Goal: Task Accomplishment & Management: Manage account settings

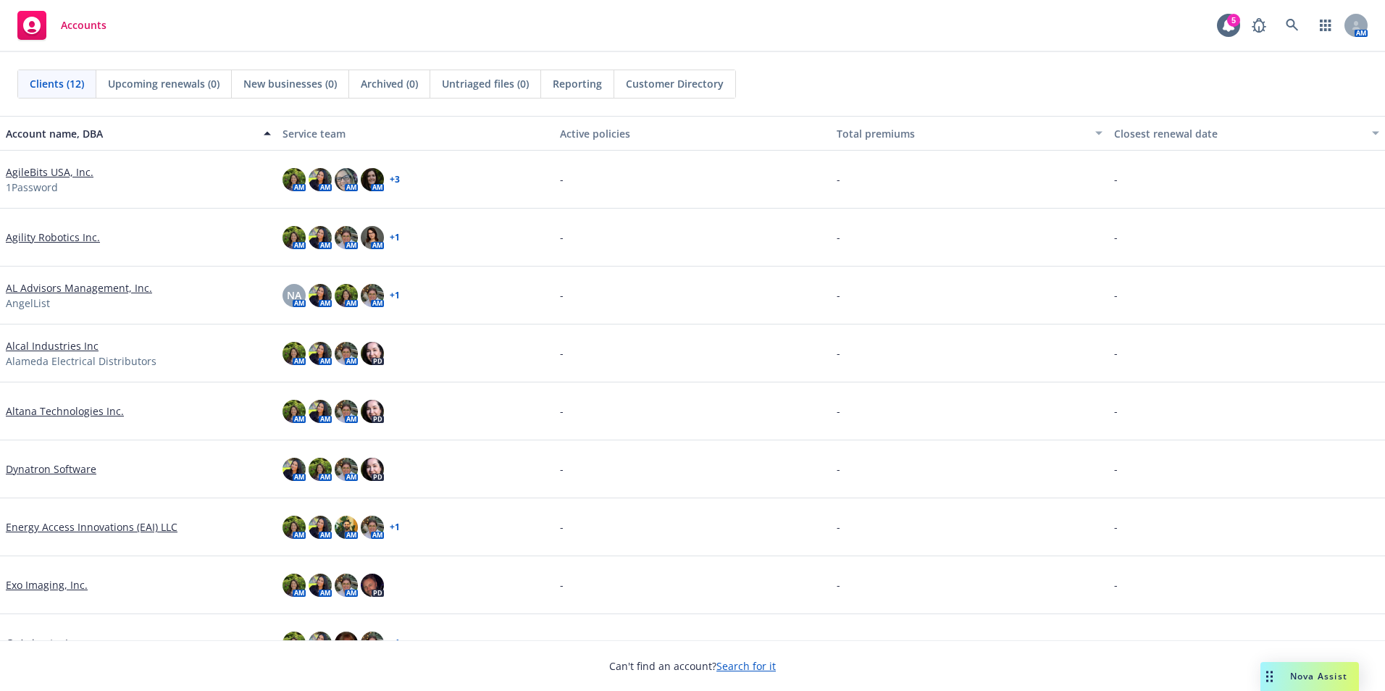
click at [1302, 675] on span "Nova Assist" at bounding box center [1318, 676] width 57 height 12
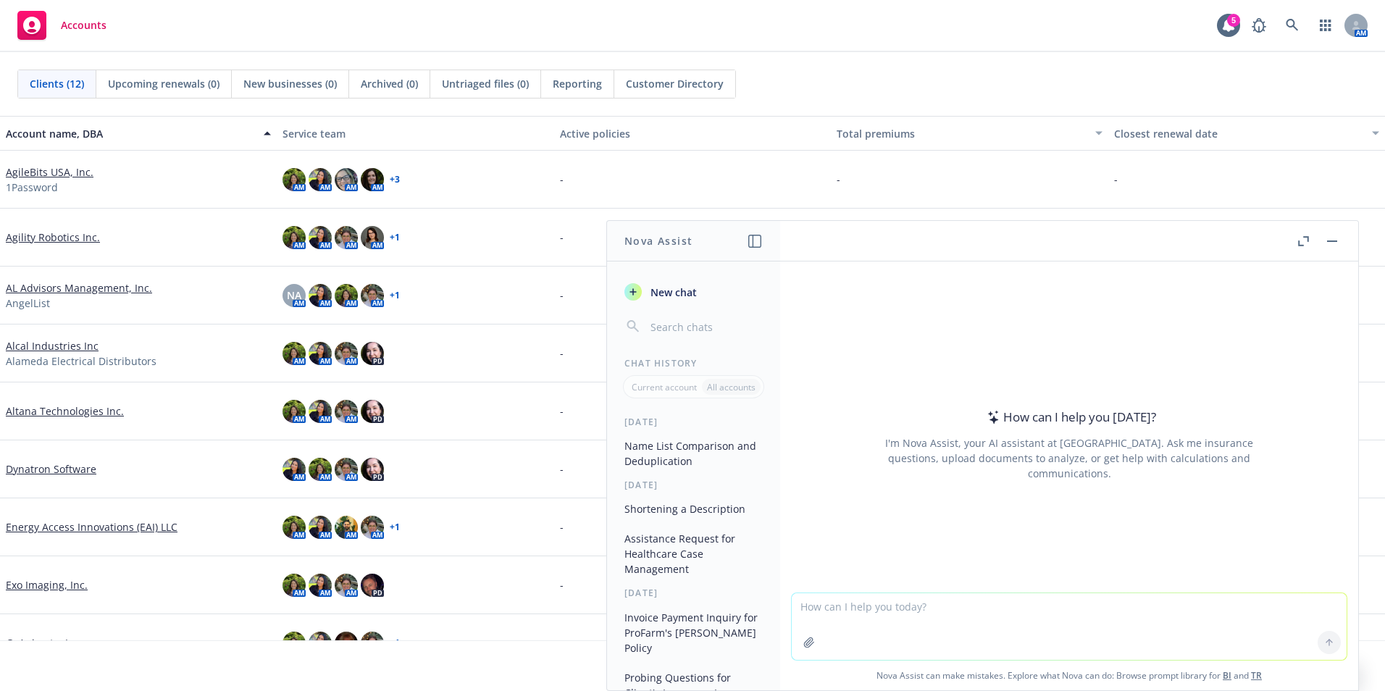
click at [893, 612] on textarea at bounding box center [1069, 626] width 555 height 67
paste textarea "updated Bailey Runchey for her Single coverage for Guardian and VSP Basic for S…"
type textarea "write email to carrier with this information that was given to me by a client u…"
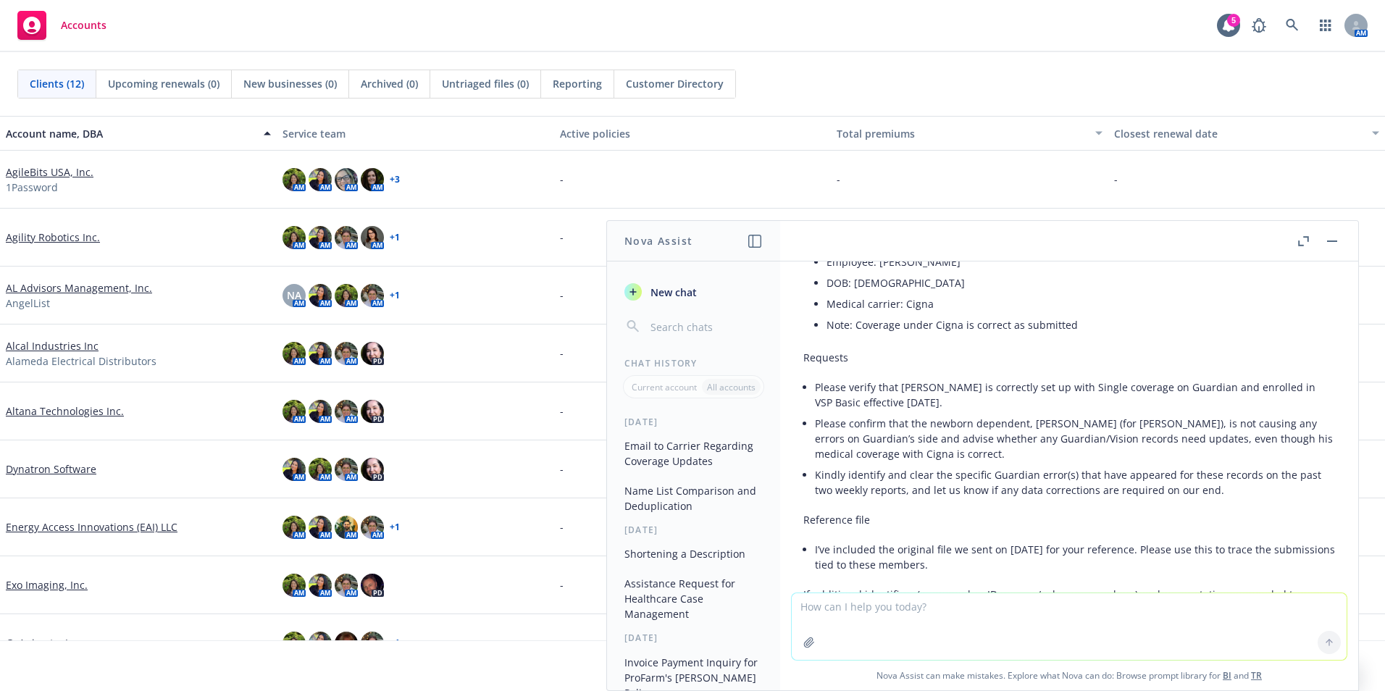
scroll to position [538, 0]
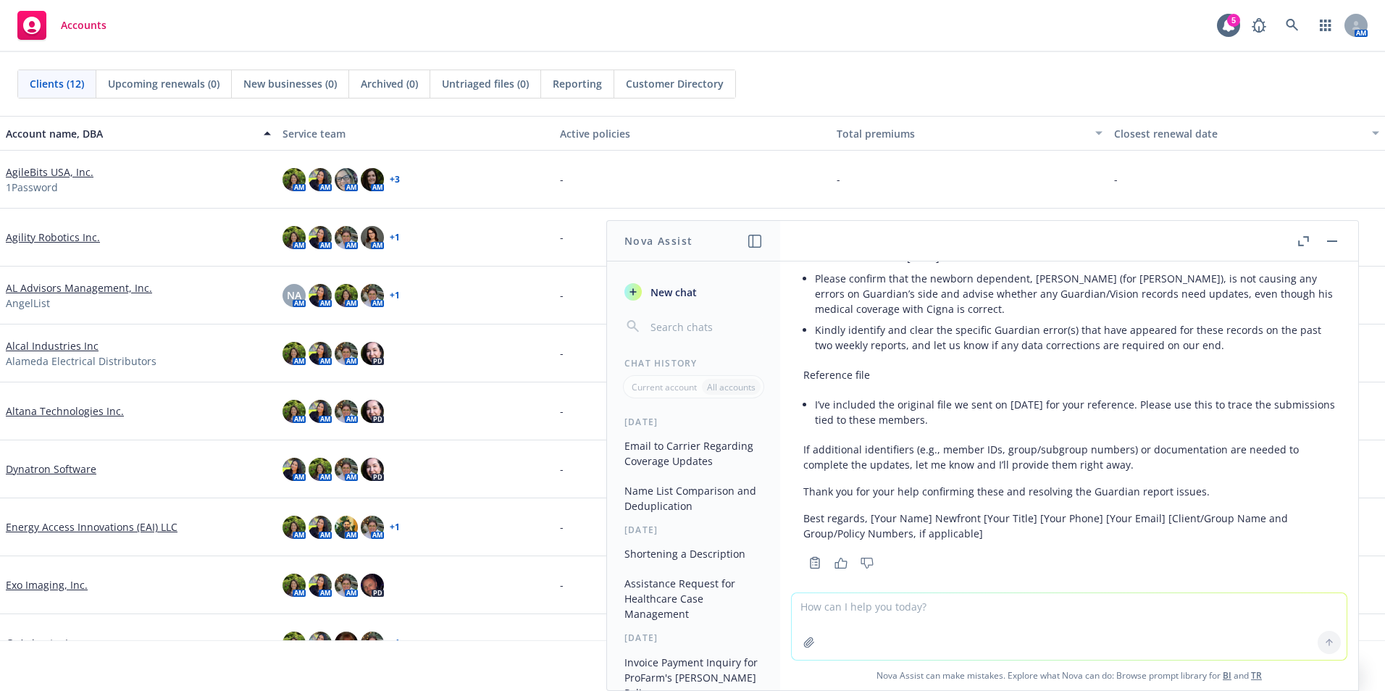
drag, startPoint x: 881, startPoint y: 603, endPoint x: 875, endPoint y: 593, distance: 11.5
click at [879, 602] on textarea at bounding box center [1069, 626] width 555 height 67
type textarea "write an email"
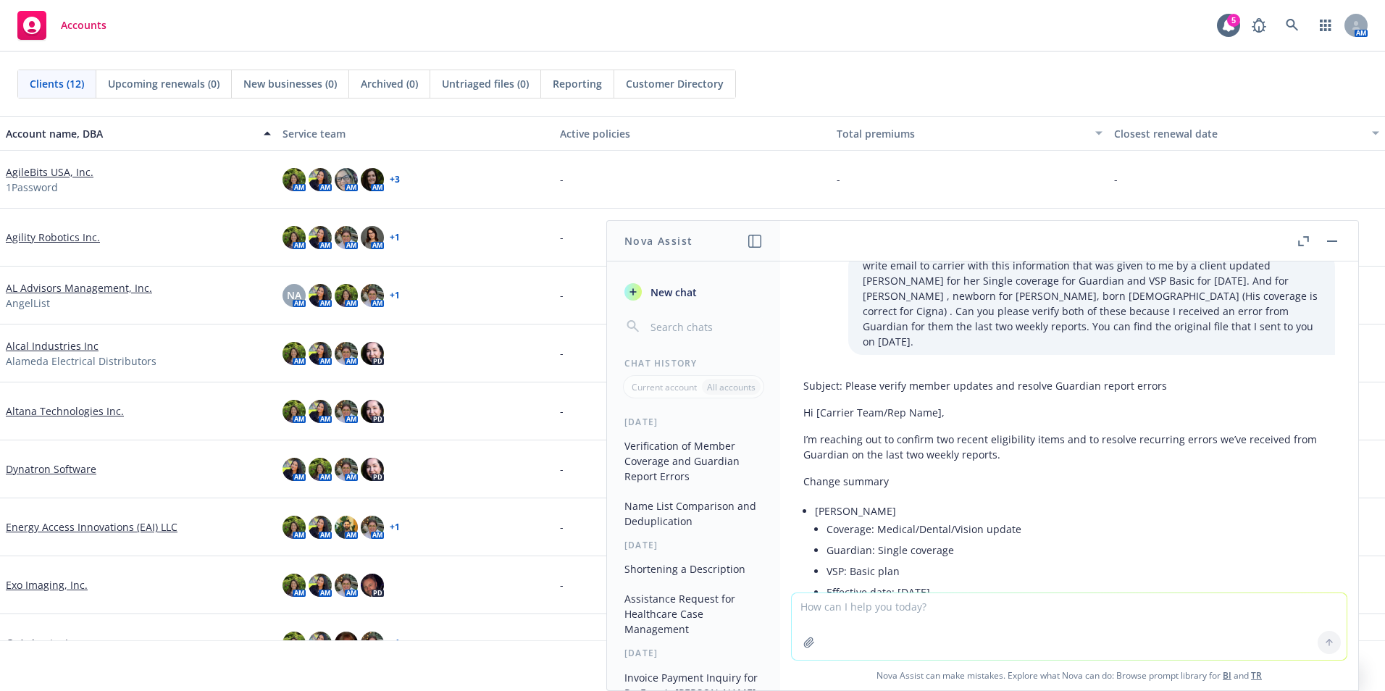
scroll to position [0, 0]
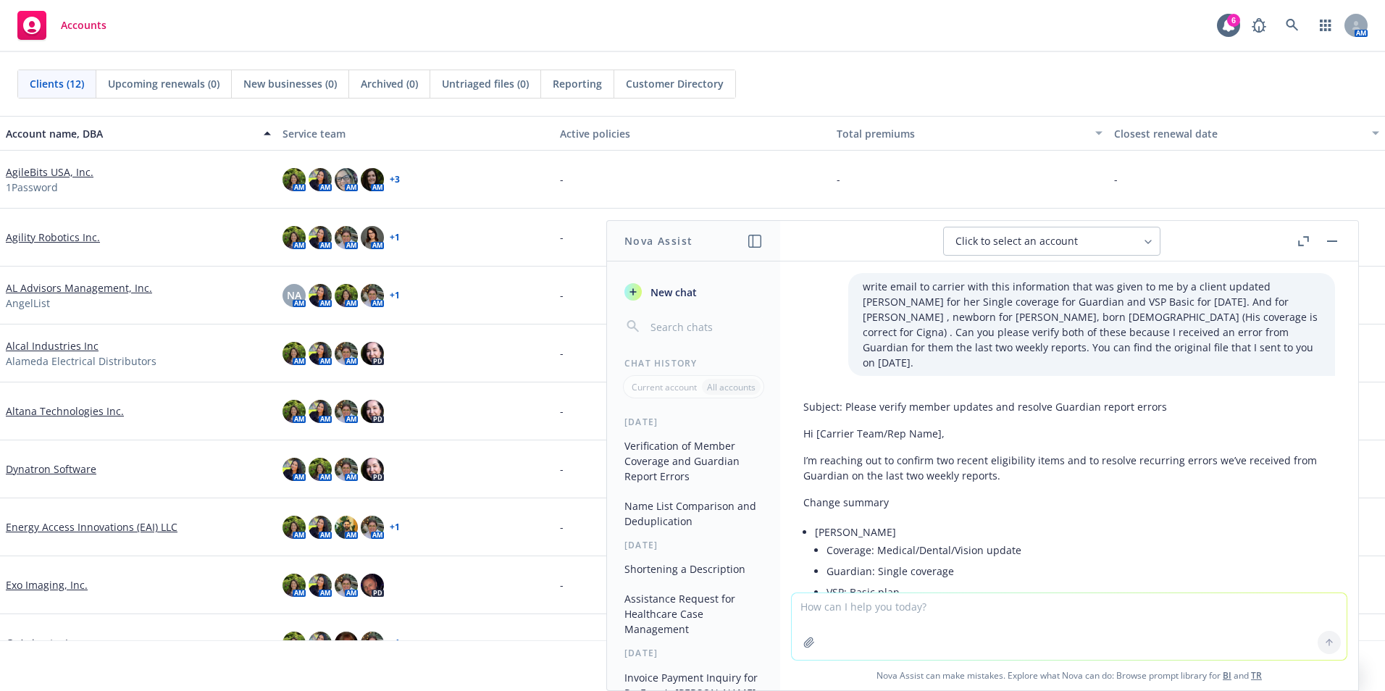
click at [59, 469] on link "Dynatron Software" at bounding box center [51, 469] width 91 height 15
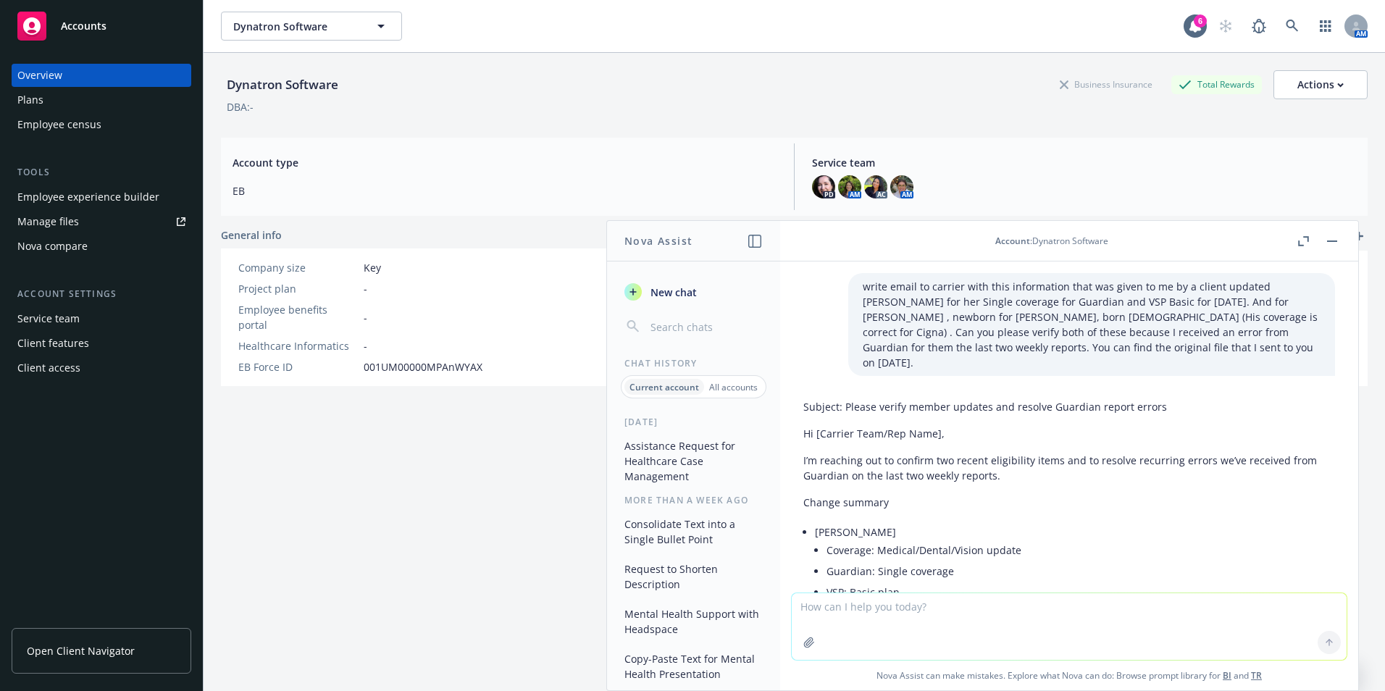
drag, startPoint x: 516, startPoint y: 434, endPoint x: 464, endPoint y: 412, distance: 56.5
click at [516, 434] on div "Dynatron Software Business Insurance Total Rewards Actions DBA: - Account type …" at bounding box center [794, 390] width 1147 height 674
drag, startPoint x: 417, startPoint y: 444, endPoint x: 257, endPoint y: 380, distance: 172.6
click at [417, 444] on div "Dynatron Software Business Insurance Total Rewards Actions DBA: - Account type …" at bounding box center [794, 390] width 1147 height 674
click at [145, 203] on div "Employee experience builder" at bounding box center [88, 196] width 142 height 23
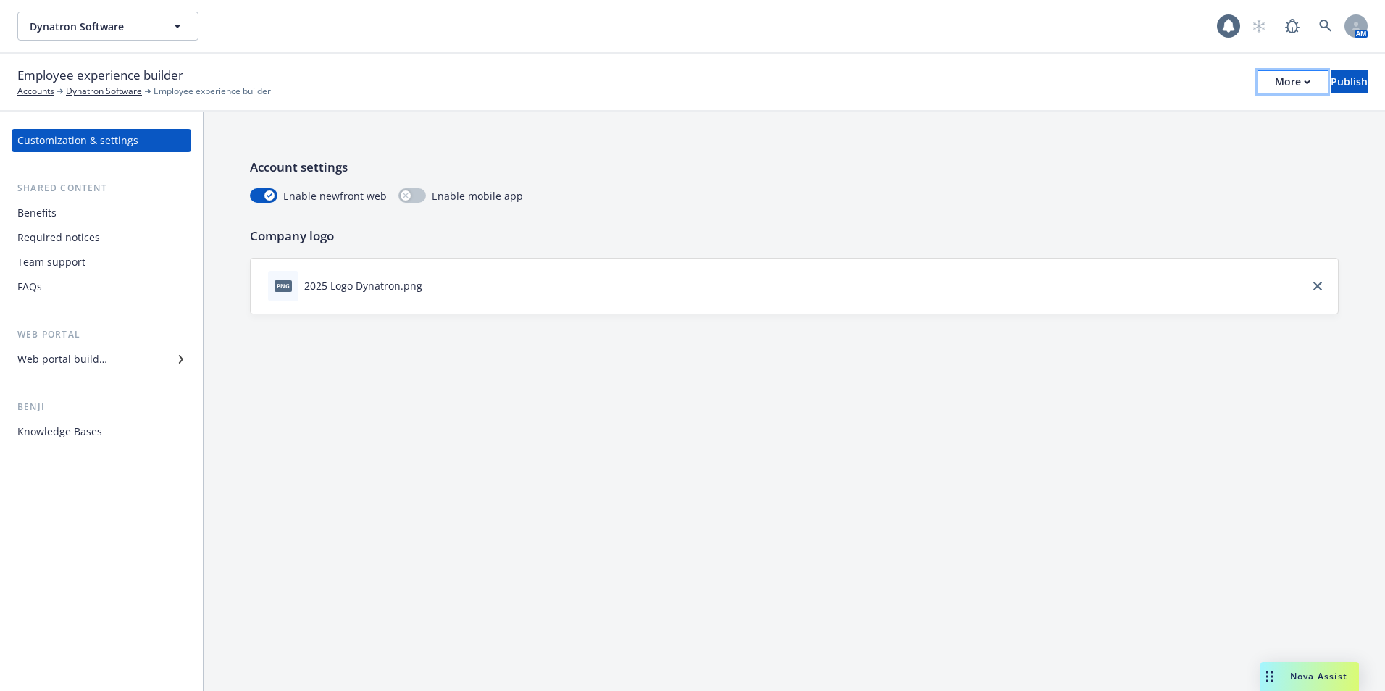
click at [1275, 76] on div "More" at bounding box center [1293, 82] width 36 height 22
click at [1247, 133] on link "Copy portal link" at bounding box center [1173, 143] width 214 height 29
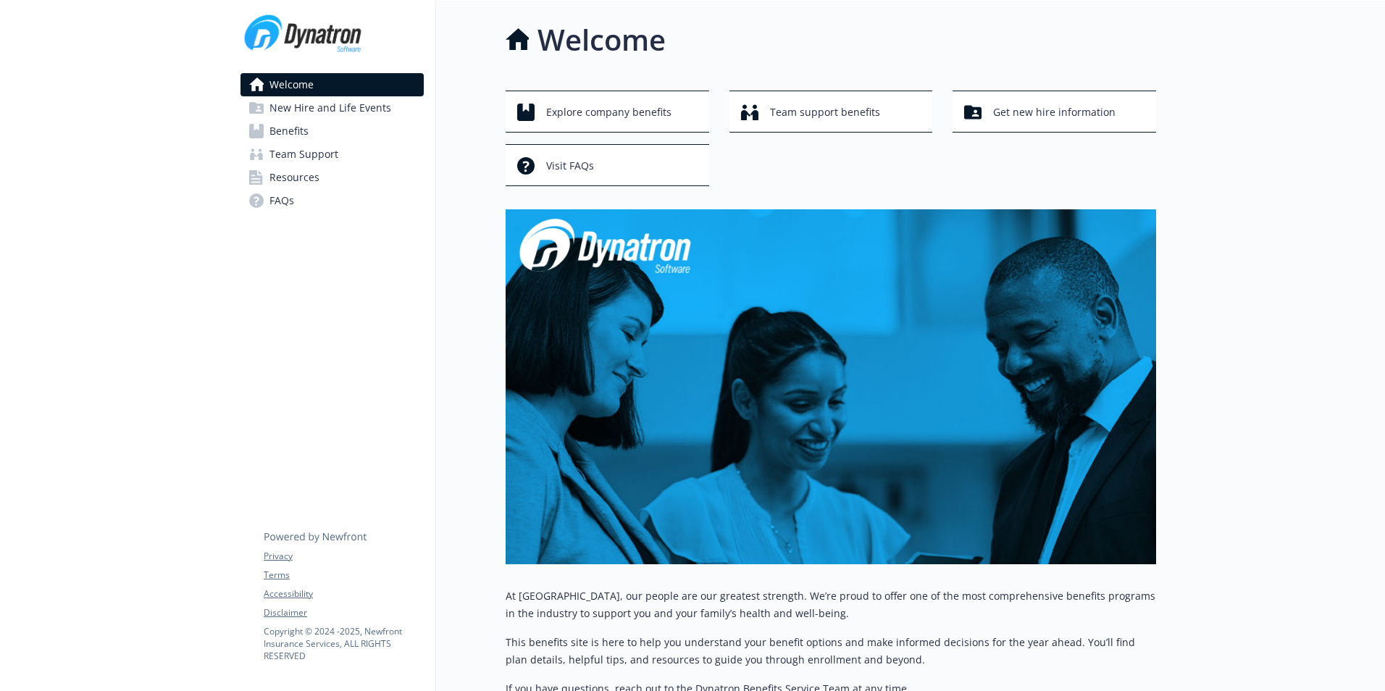
click at [337, 167] on link "Resources" at bounding box center [332, 177] width 183 height 23
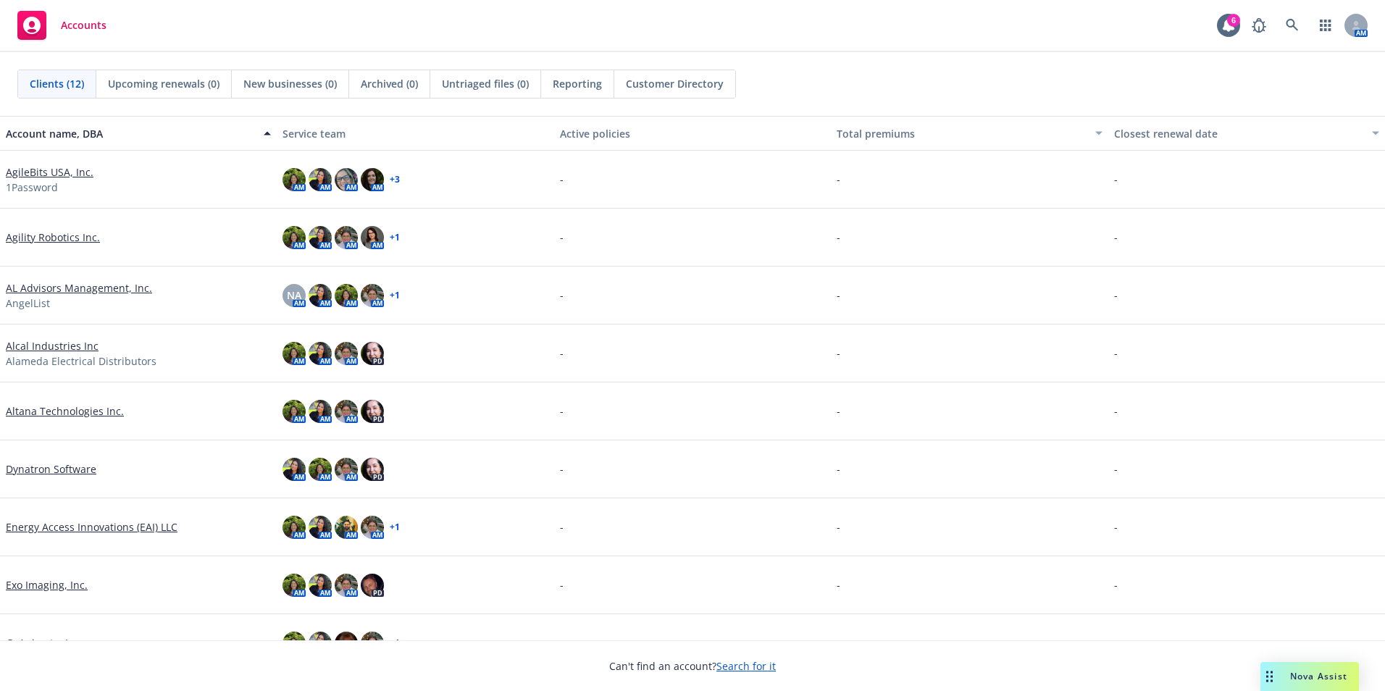
click at [53, 343] on link "Alcal Industries Inc" at bounding box center [52, 345] width 93 height 15
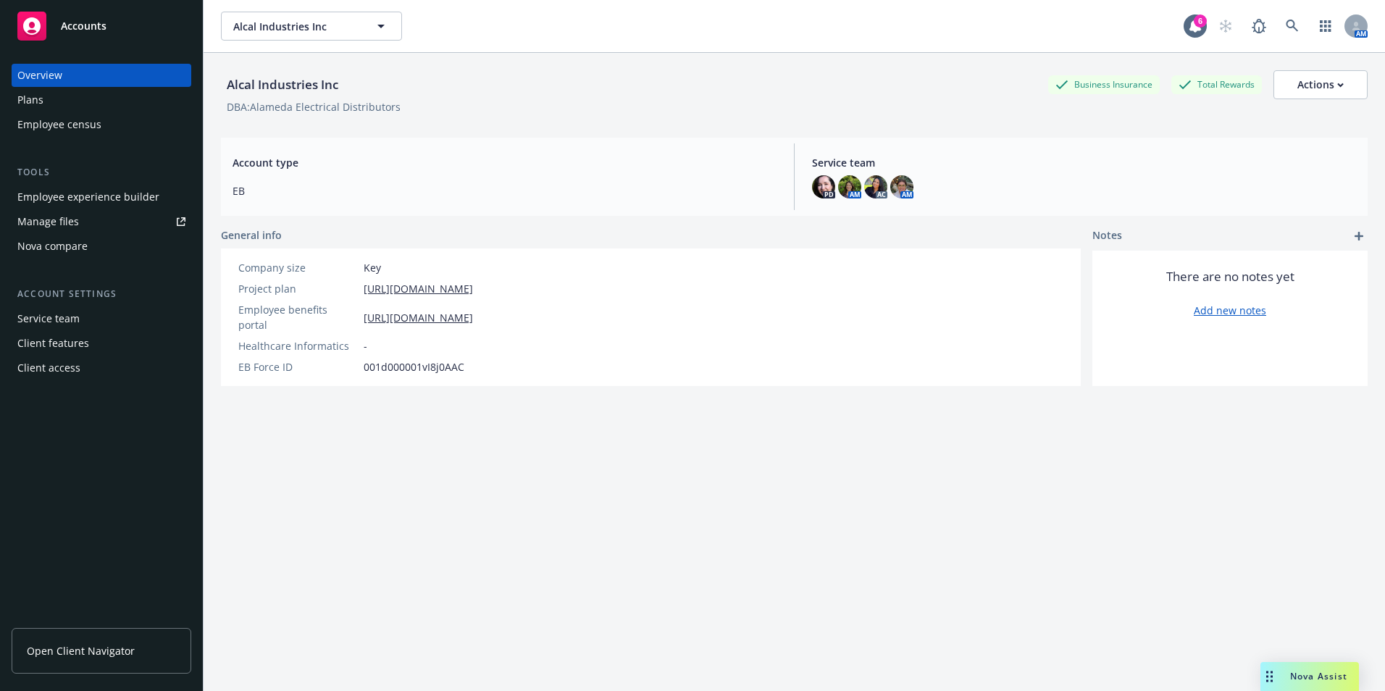
click at [145, 204] on div "Employee experience builder" at bounding box center [88, 196] width 142 height 23
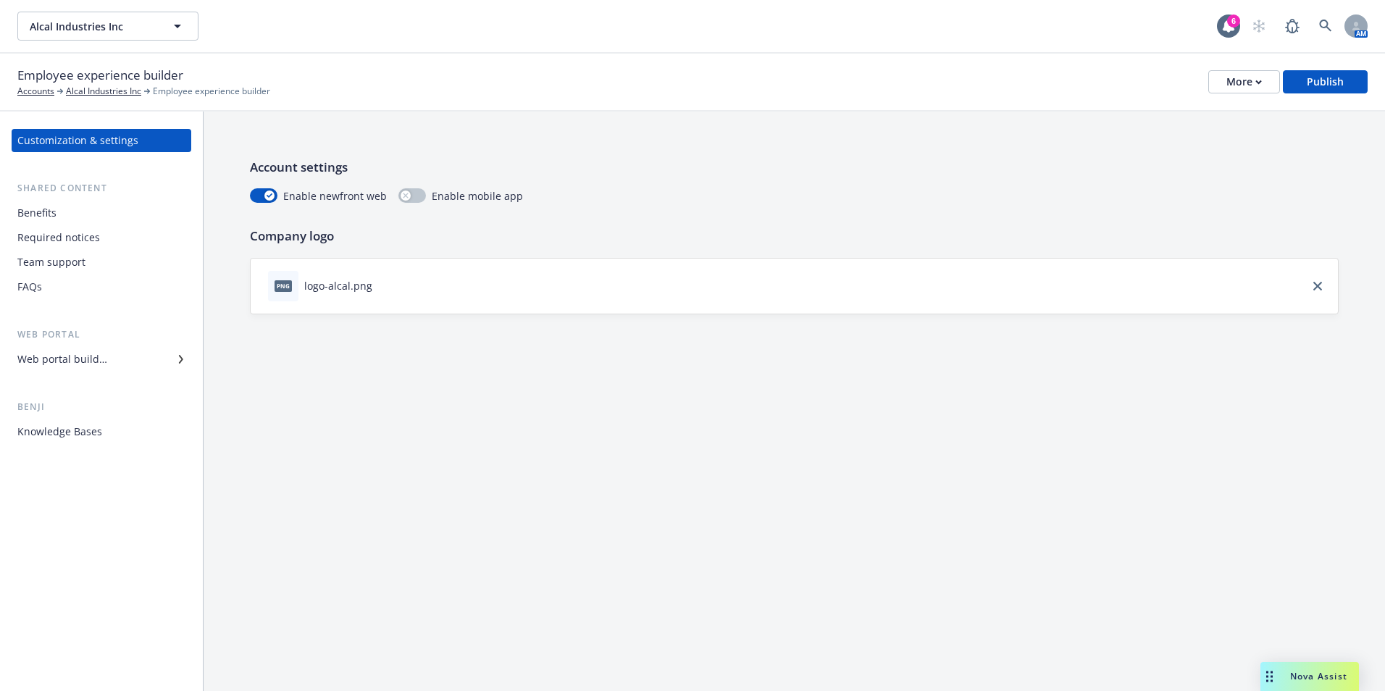
click at [95, 261] on div "Team support" at bounding box center [101, 262] width 168 height 23
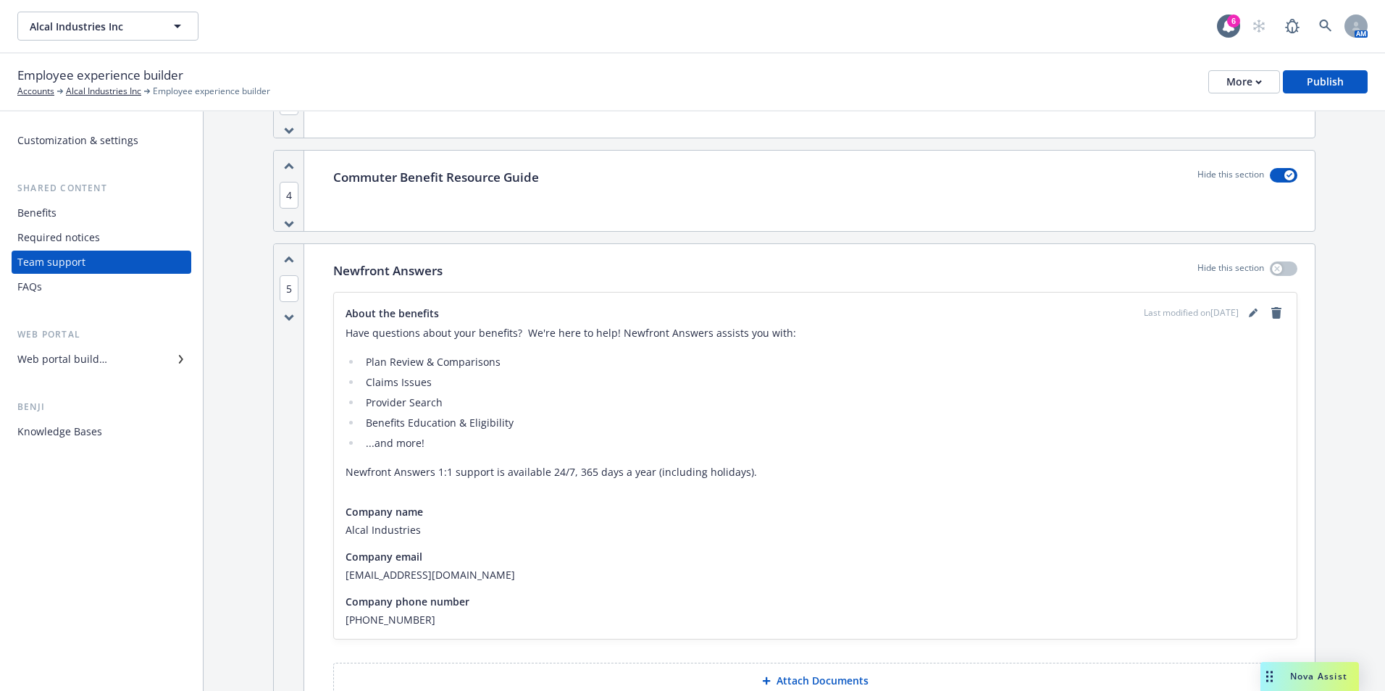
scroll to position [290, 0]
click at [1249, 309] on icon "editPencil" at bounding box center [1253, 310] width 9 height 9
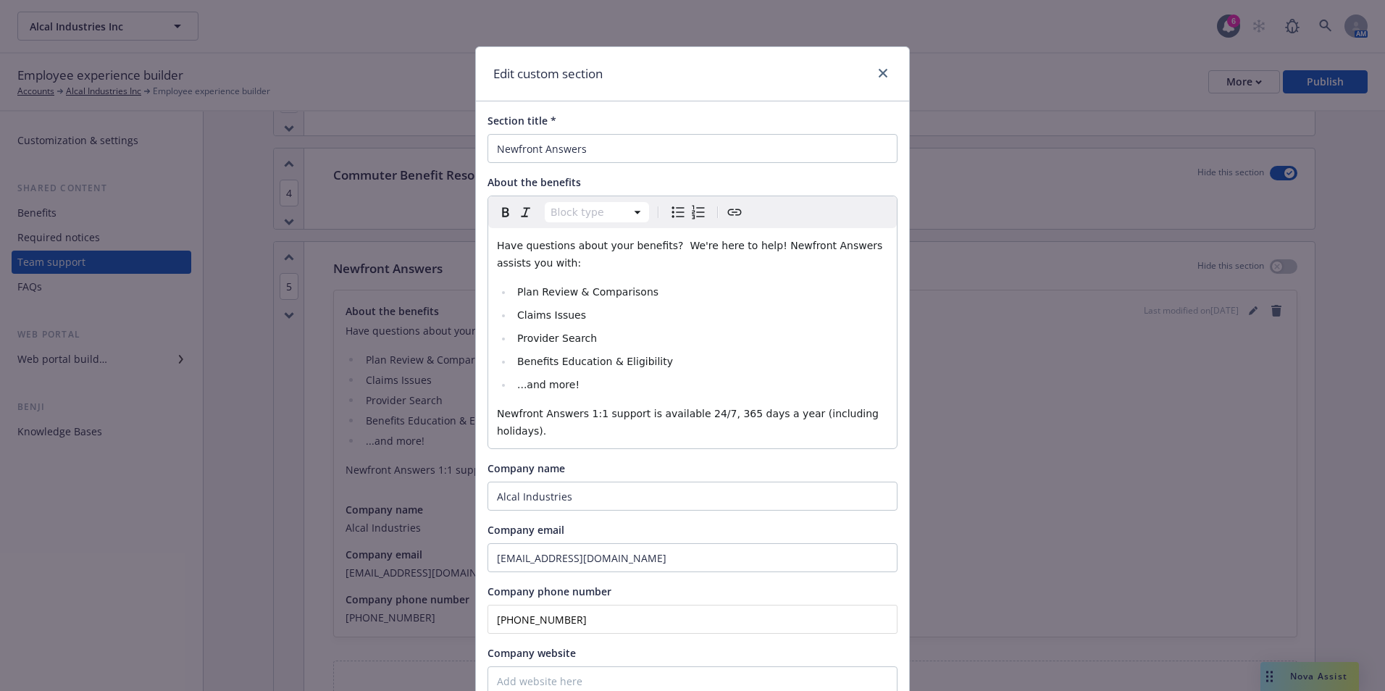
scroll to position [110, 0]
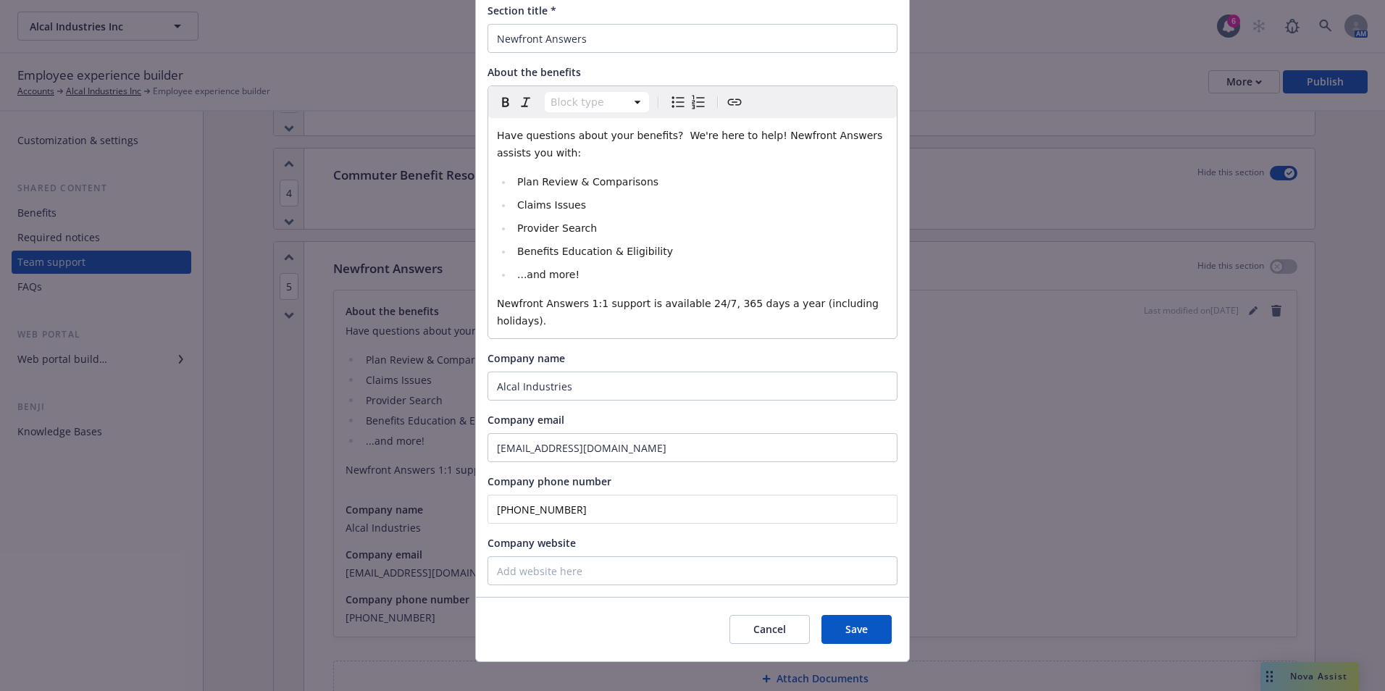
drag, startPoint x: 600, startPoint y: 506, endPoint x: 423, endPoint y: 496, distance: 177.0
click at [420, 496] on div "Edit custom section Section title * Newfront Answers About the benefits Block t…" at bounding box center [692, 345] width 1385 height 691
paste input "511-9006"
type input "[PHONE_NUMBER]"
click at [890, 622] on div "Cancel Save" at bounding box center [692, 629] width 433 height 64
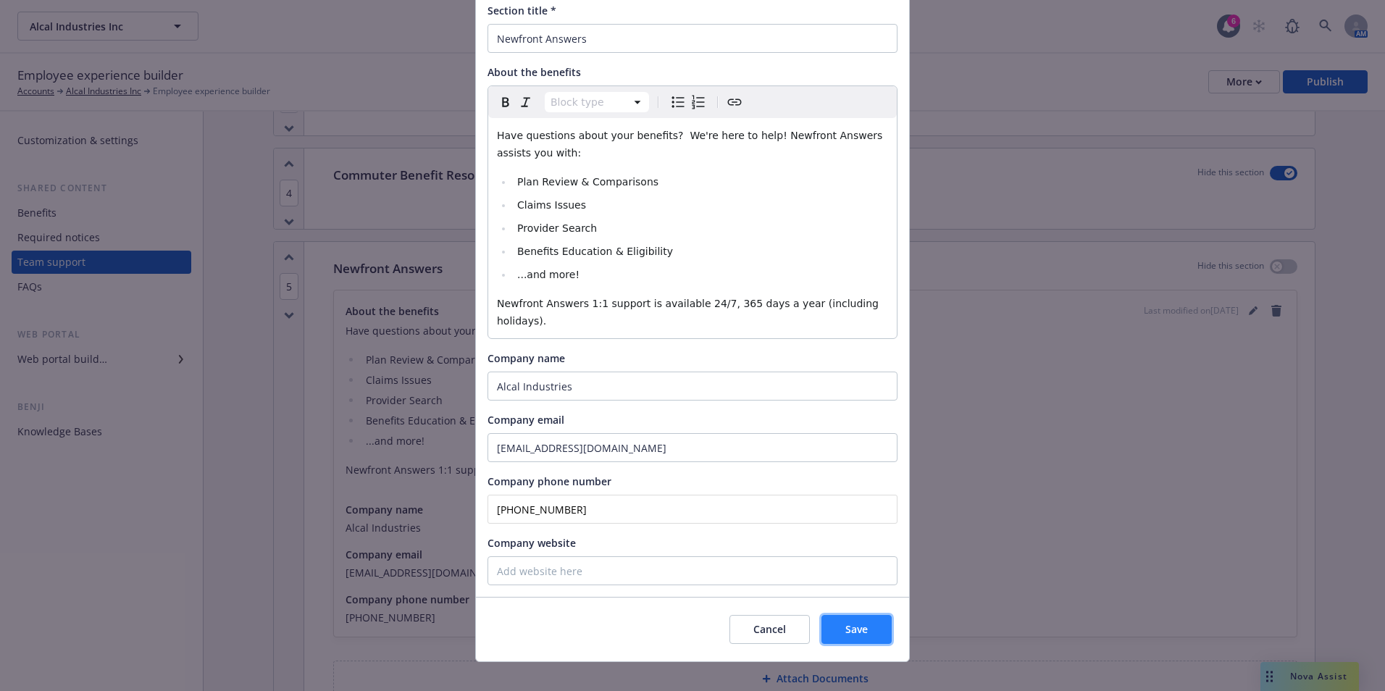
click at [875, 617] on button "Save" at bounding box center [857, 629] width 70 height 29
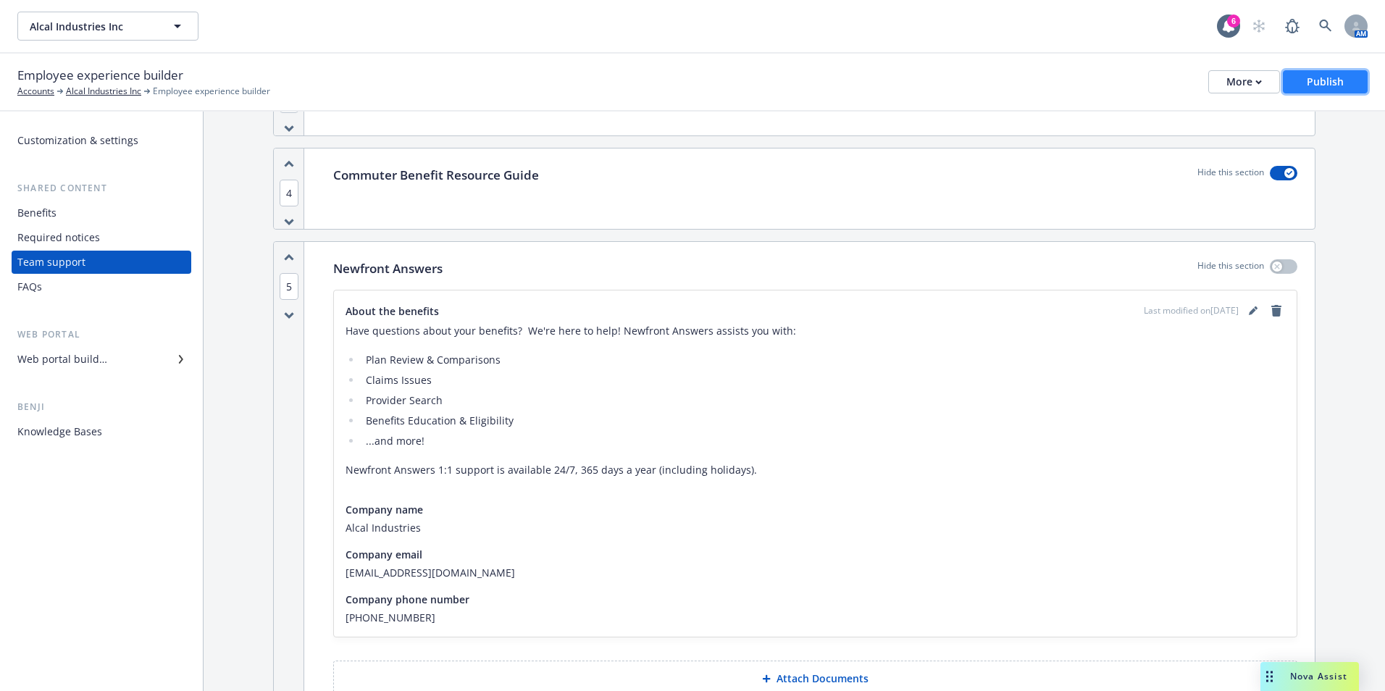
click at [1331, 82] on div "Publish" at bounding box center [1325, 82] width 37 height 22
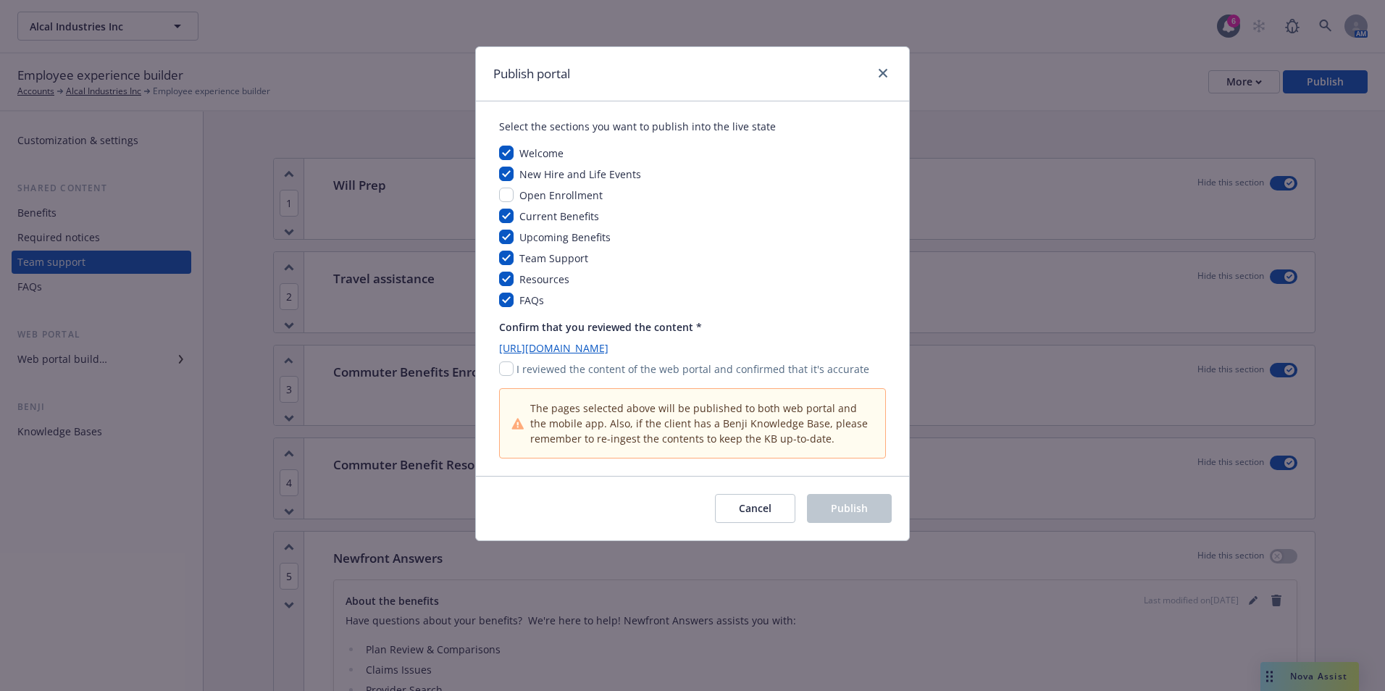
click at [498, 367] on div "Select the sections you want to publish into the live state Welcome New Hire an…" at bounding box center [692, 288] width 433 height 375
click at [504, 368] on input "checkbox" at bounding box center [506, 369] width 14 height 14
checkbox input "true"
click at [851, 512] on span "Publish" at bounding box center [849, 508] width 37 height 14
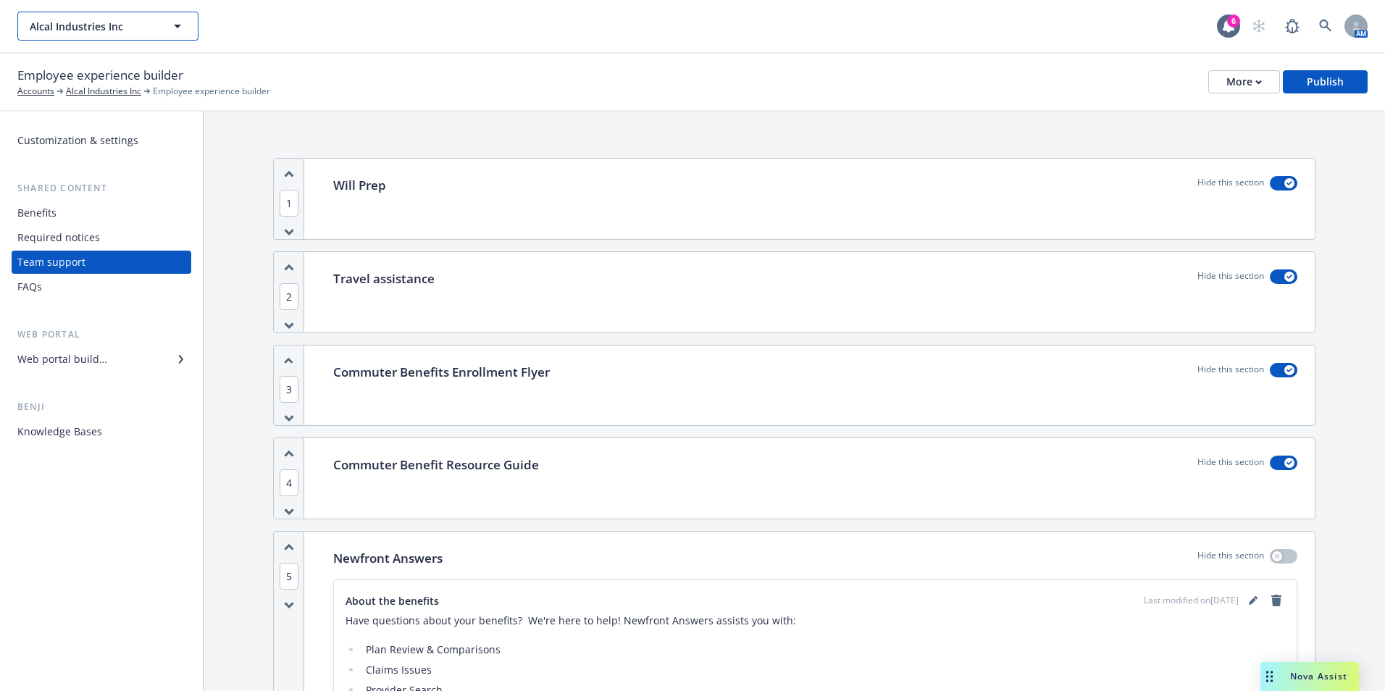
click at [149, 25] on span "Alcal Industries Inc" at bounding box center [92, 26] width 125 height 15
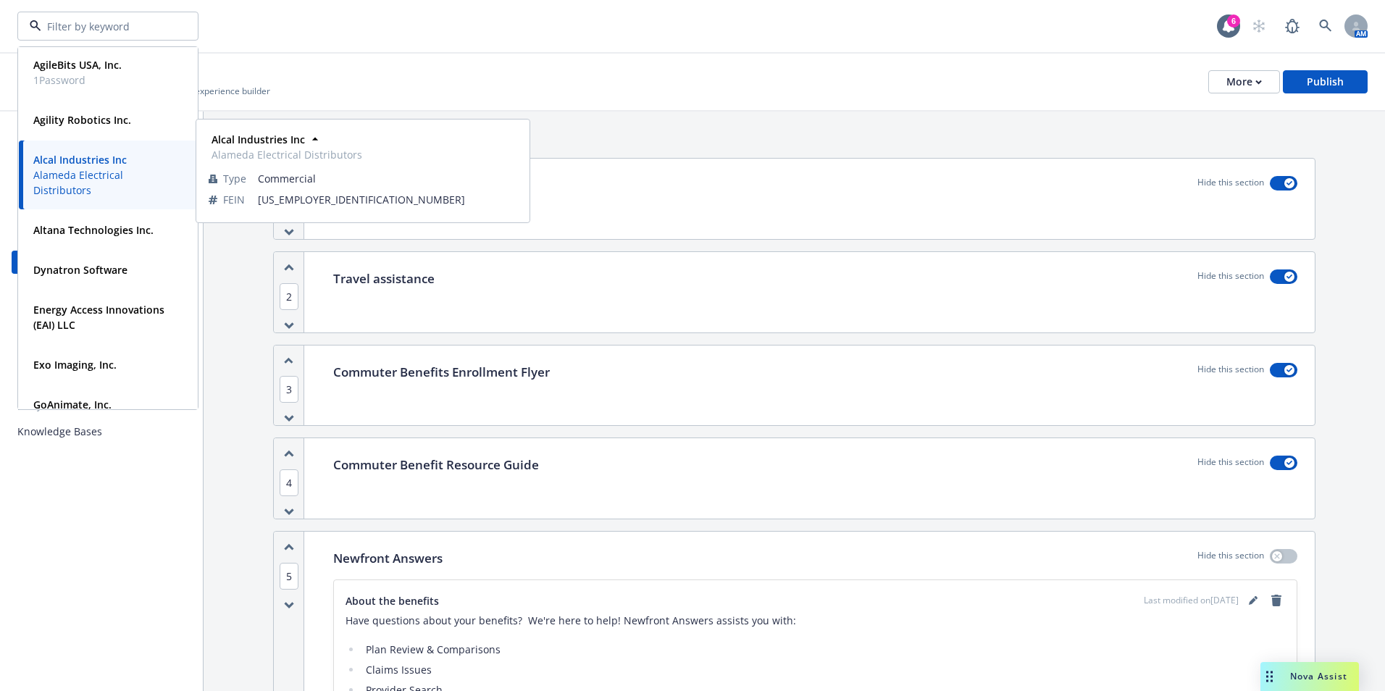
scroll to position [145, 0]
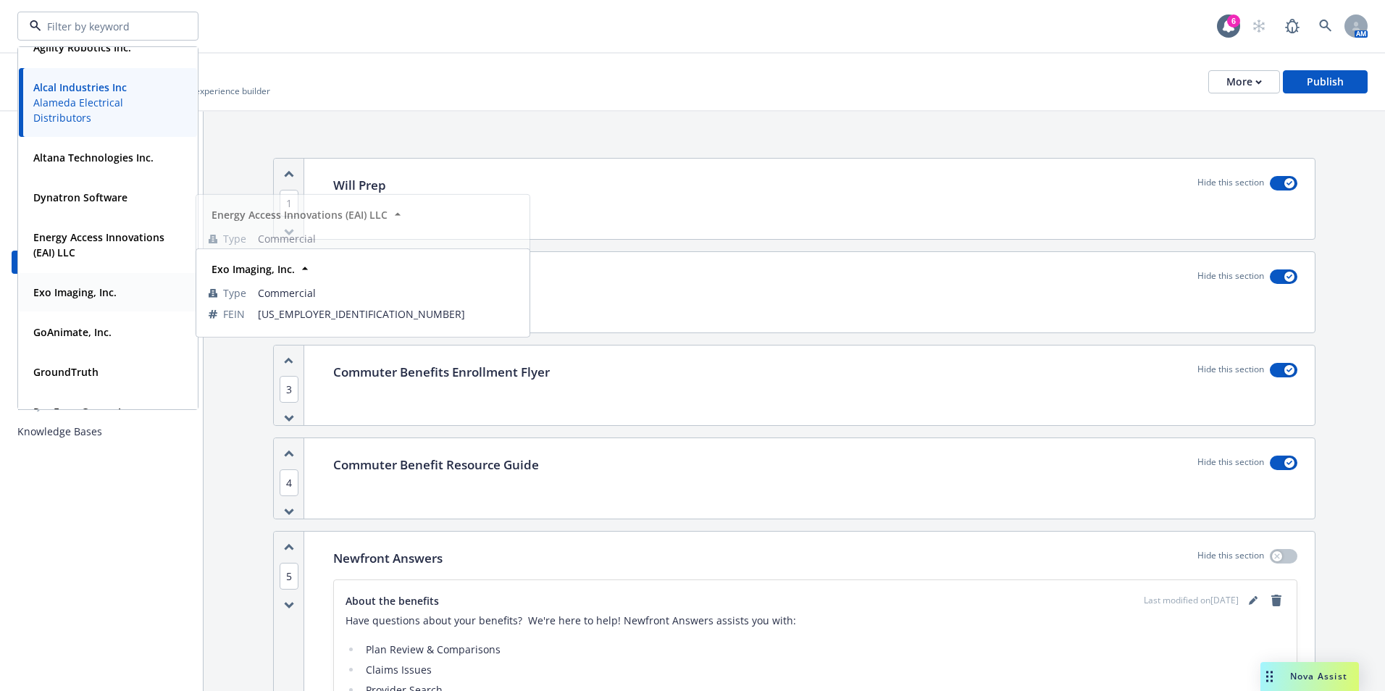
click at [91, 292] on strong "Exo Imaging, Inc." at bounding box center [74, 292] width 83 height 14
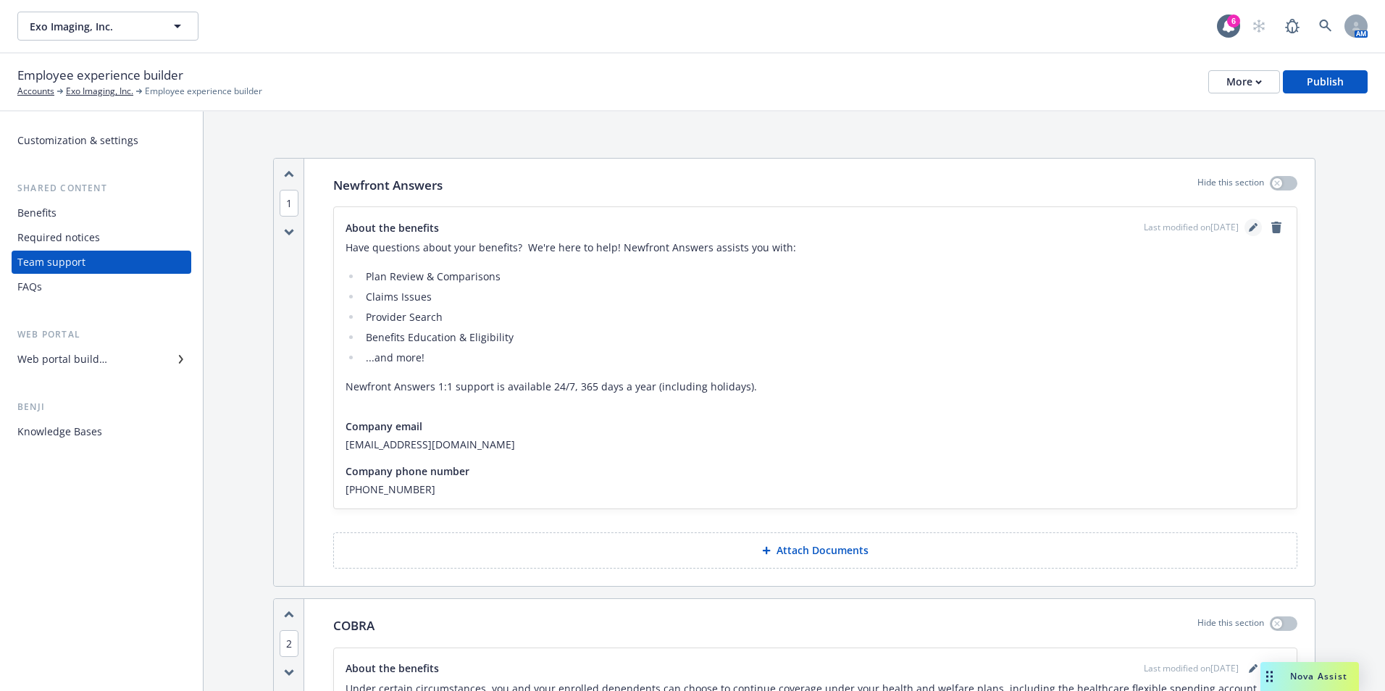
click at [1249, 225] on icon "editPencil" at bounding box center [1253, 227] width 9 height 9
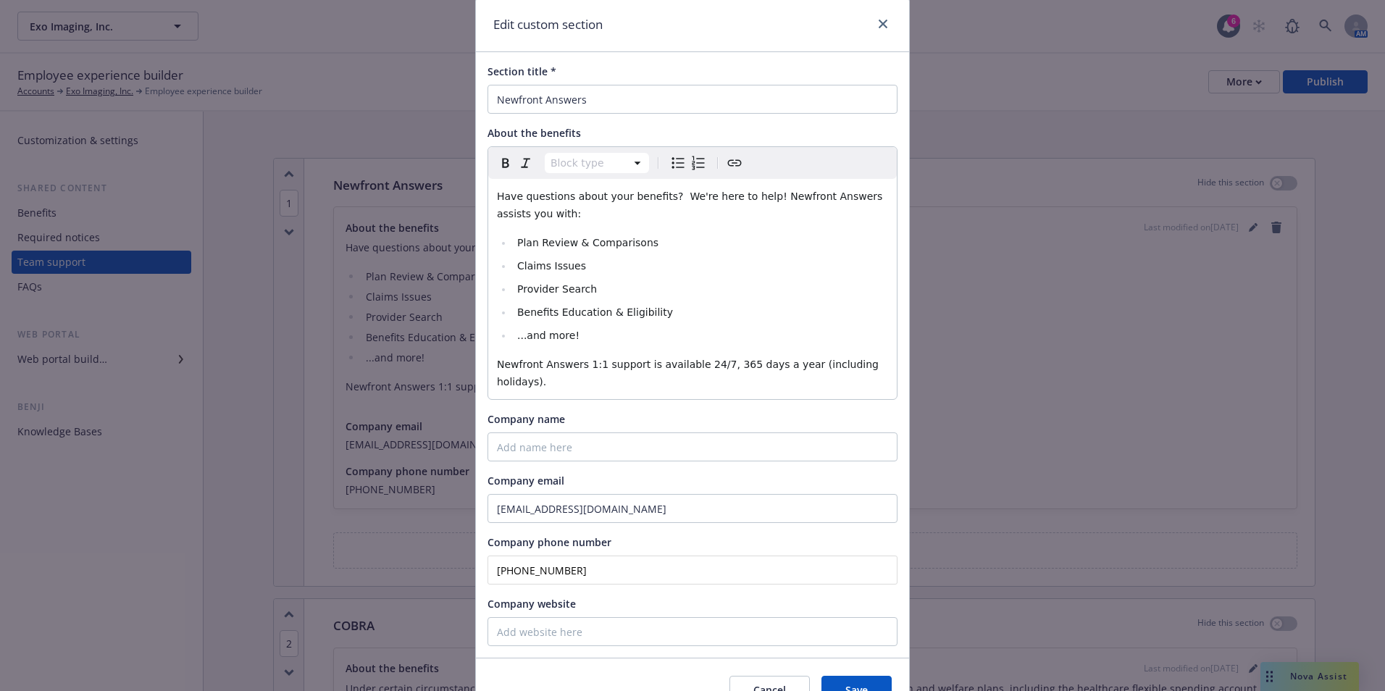
scroll to position [110, 0]
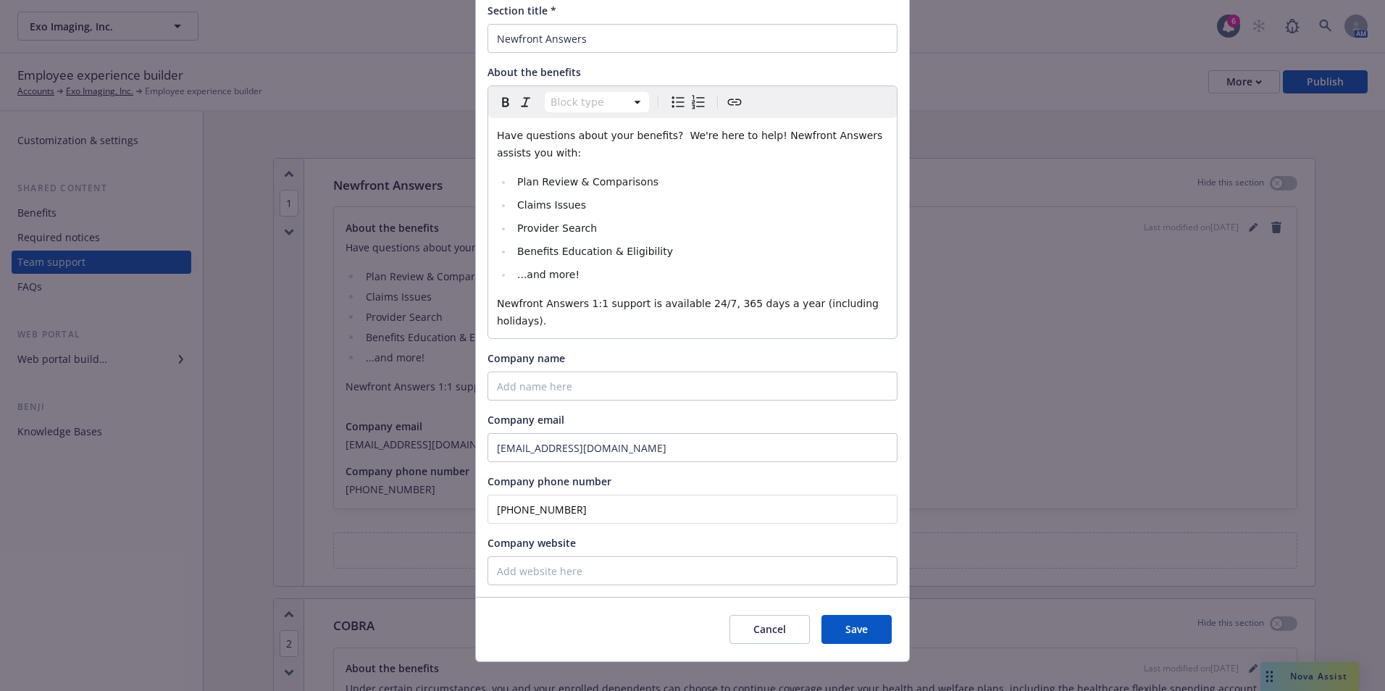
drag, startPoint x: 582, startPoint y: 488, endPoint x: 447, endPoint y: 478, distance: 135.1
click at [448, 478] on div "Edit custom section Section title * Newfront Answers About the benefits Block t…" at bounding box center [692, 345] width 1385 height 691
paste input "866) 511-9006"
type input "(866) 511-9006"
click at [860, 622] on span "Save" at bounding box center [857, 629] width 22 height 14
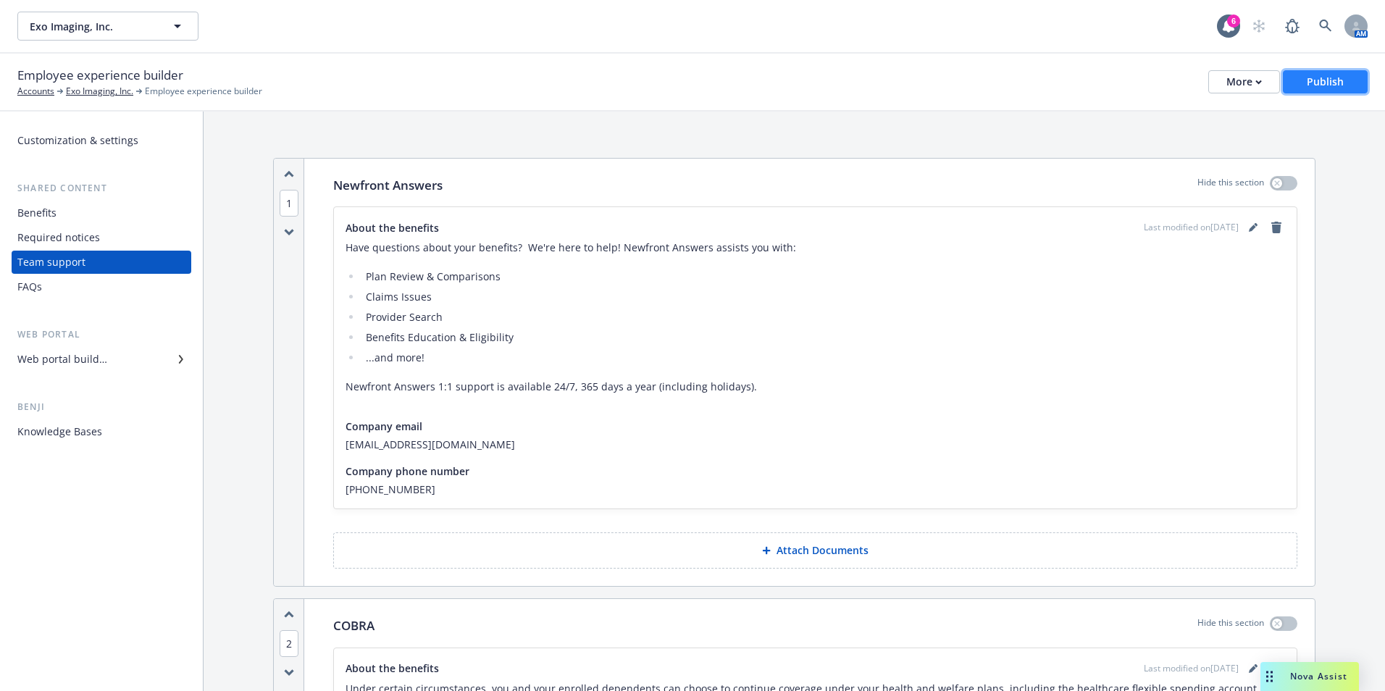
click at [1345, 83] on button "Publish" at bounding box center [1325, 81] width 85 height 23
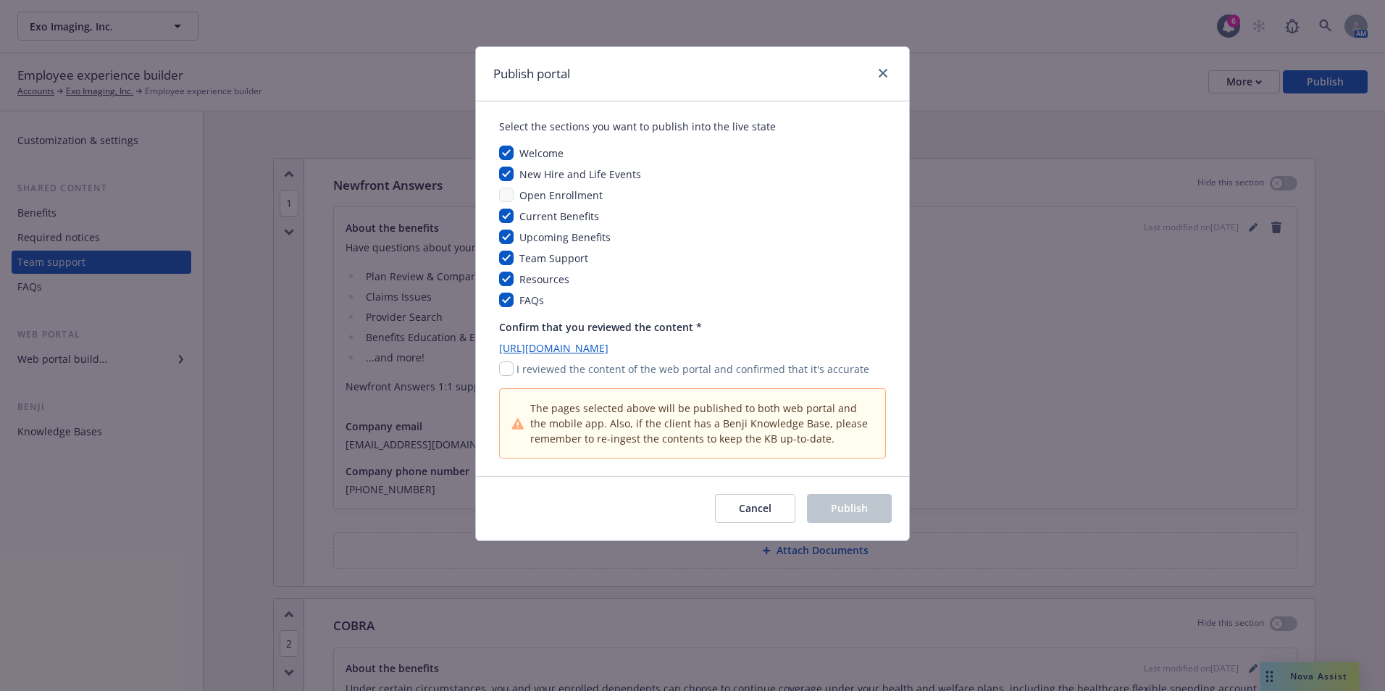
click at [517, 371] on p "I reviewed the content of the web portal and confirmed that it's accurate" at bounding box center [693, 369] width 353 height 15
click at [502, 370] on input "checkbox" at bounding box center [506, 369] width 14 height 14
checkbox input "true"
click at [847, 506] on span "Publish" at bounding box center [849, 508] width 37 height 14
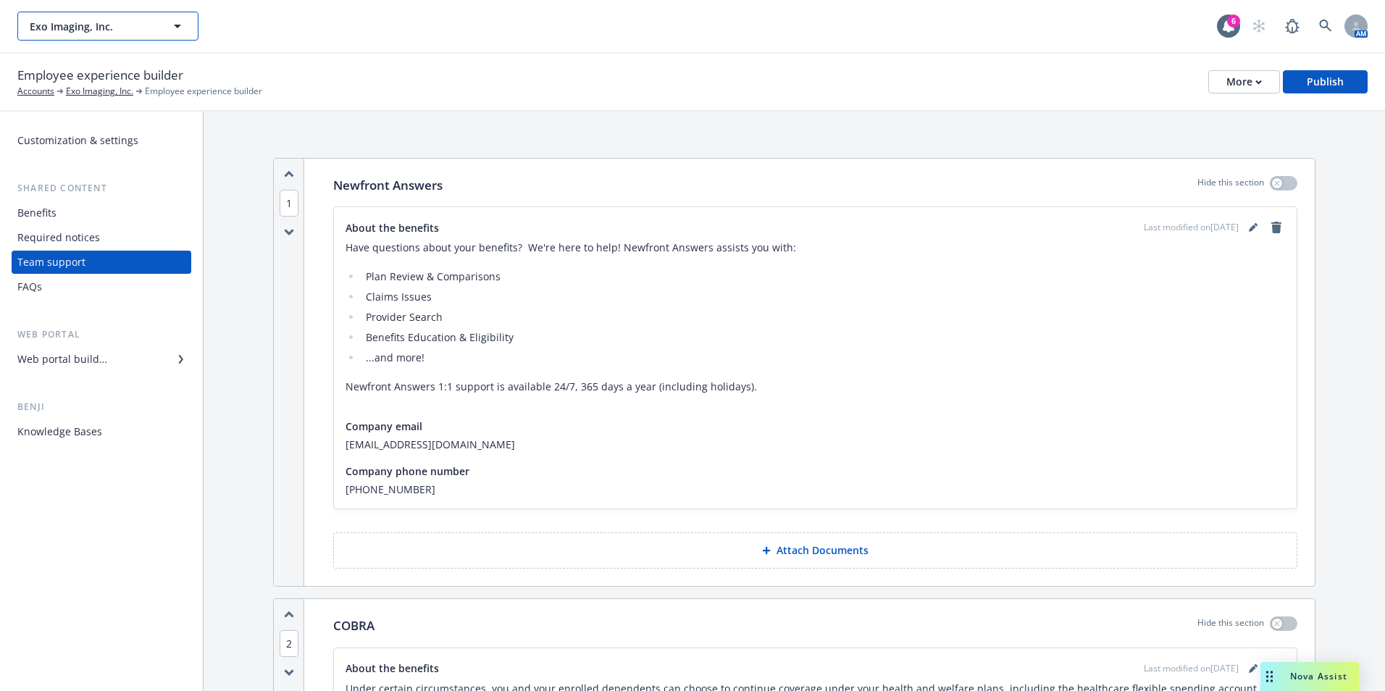
click at [174, 16] on button "Exo Imaging, Inc." at bounding box center [107, 26] width 181 height 29
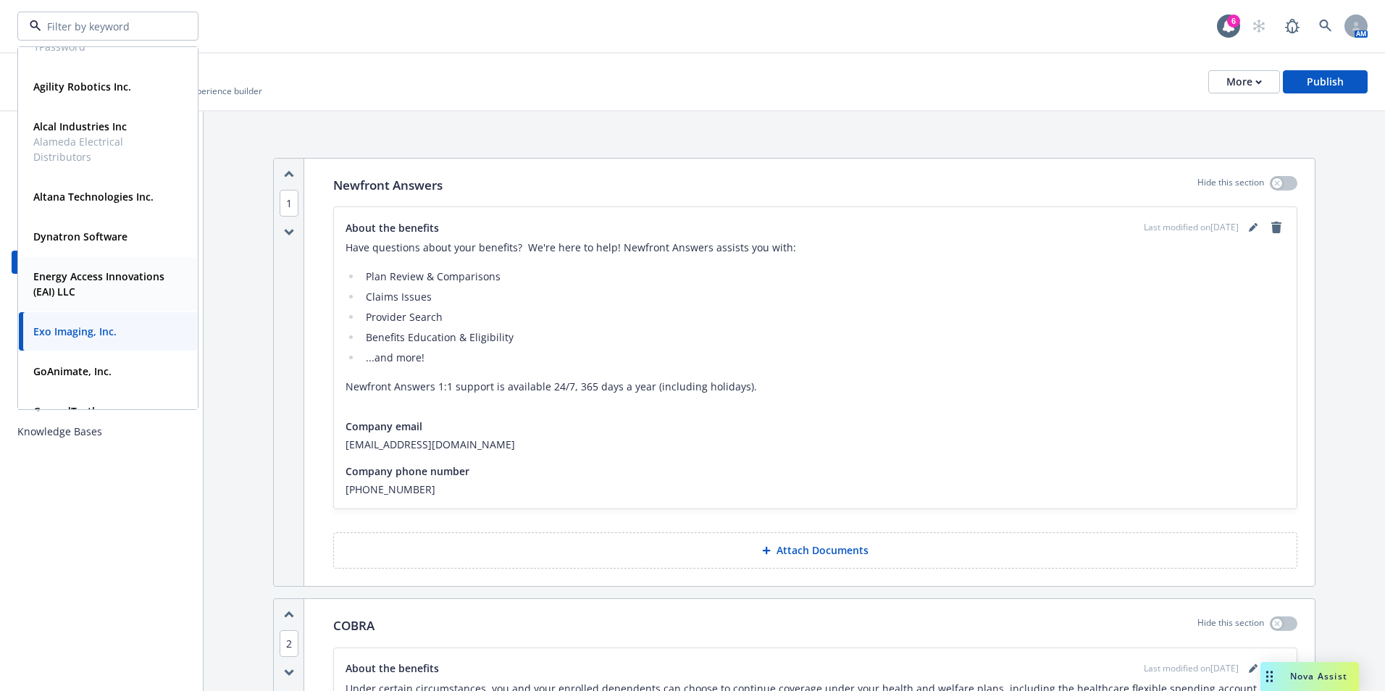
scroll to position [145, 0]
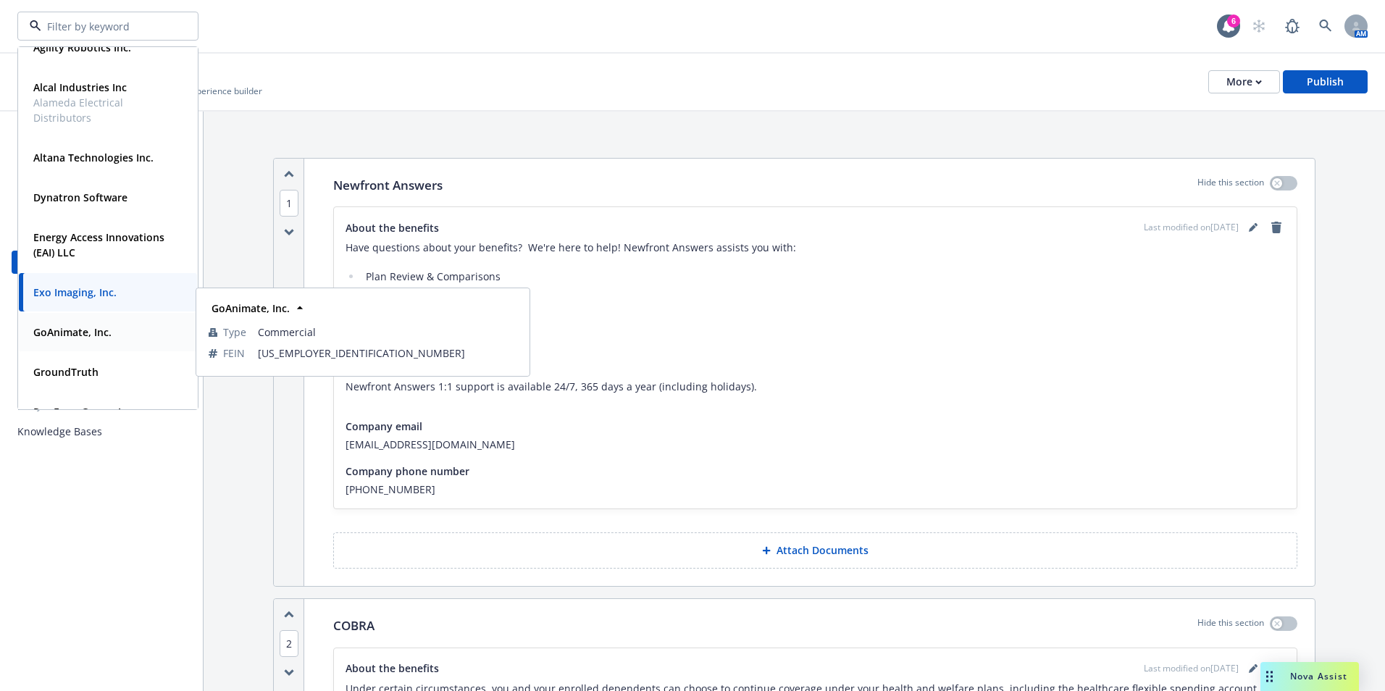
click at [102, 334] on strong "GoAnimate, Inc." at bounding box center [72, 332] width 78 height 14
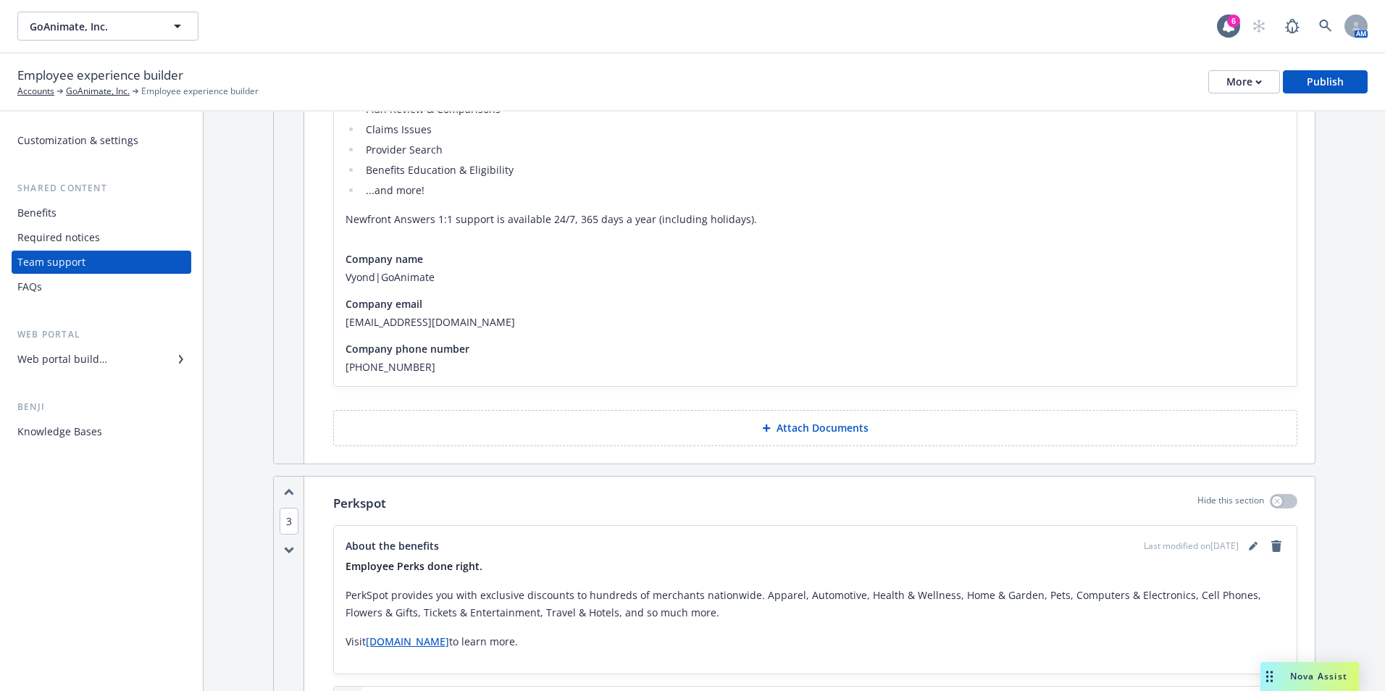
scroll to position [145, 0]
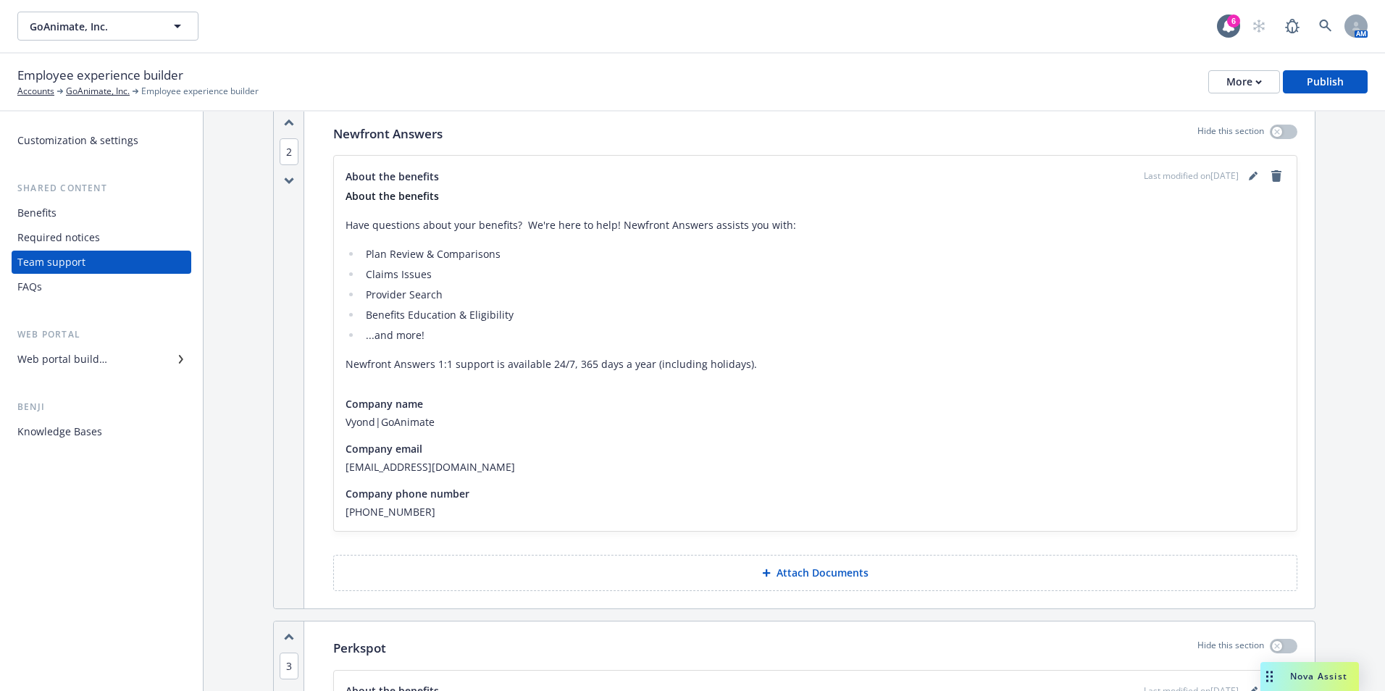
click at [1234, 171] on div "Last modified on 10/20/2024" at bounding box center [1214, 175] width 141 height 17
click at [1245, 173] on link "editPencil" at bounding box center [1253, 175] width 17 height 17
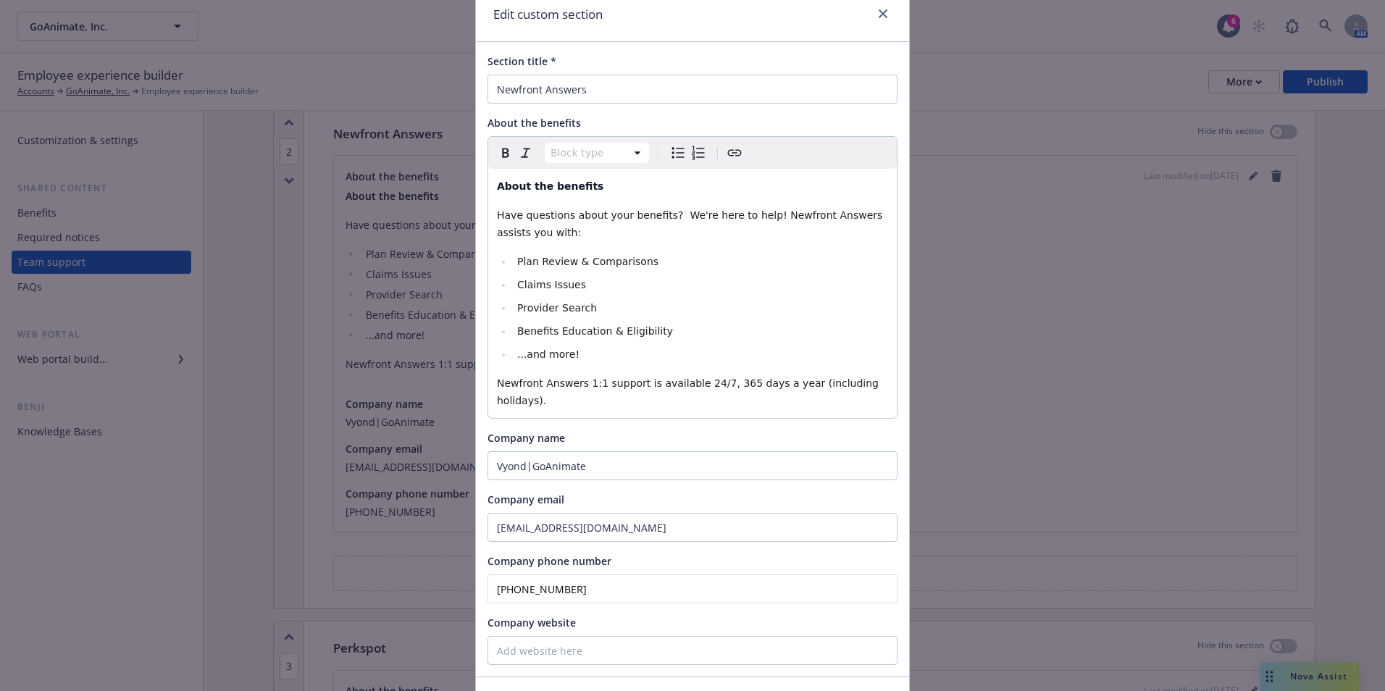
scroll to position [139, 0]
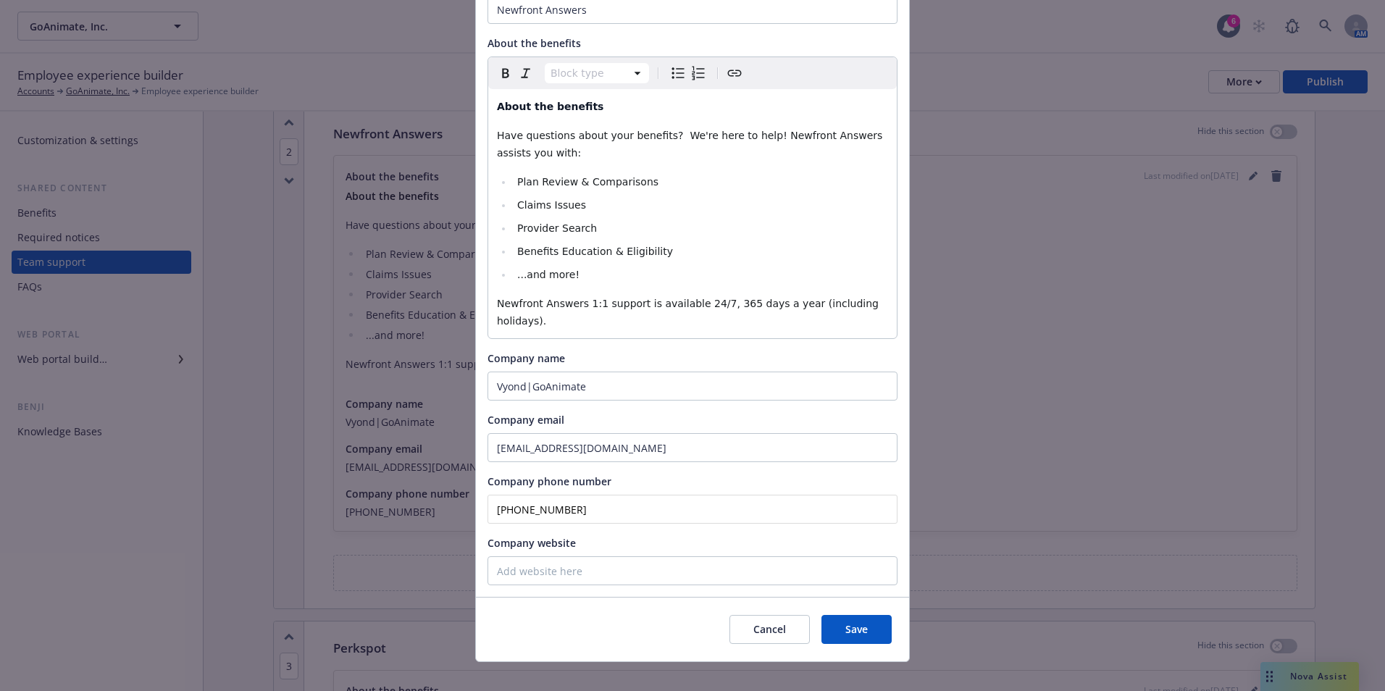
drag, startPoint x: 523, startPoint y: 489, endPoint x: 451, endPoint y: 490, distance: 71.7
click at [452, 490] on div "Edit custom section Section title * Newfront Answers About the benefits Block t…" at bounding box center [692, 345] width 1385 height 691
paste input "511-9006"
type input "(866) 511-9006"
click at [869, 615] on button "Save" at bounding box center [857, 629] width 70 height 29
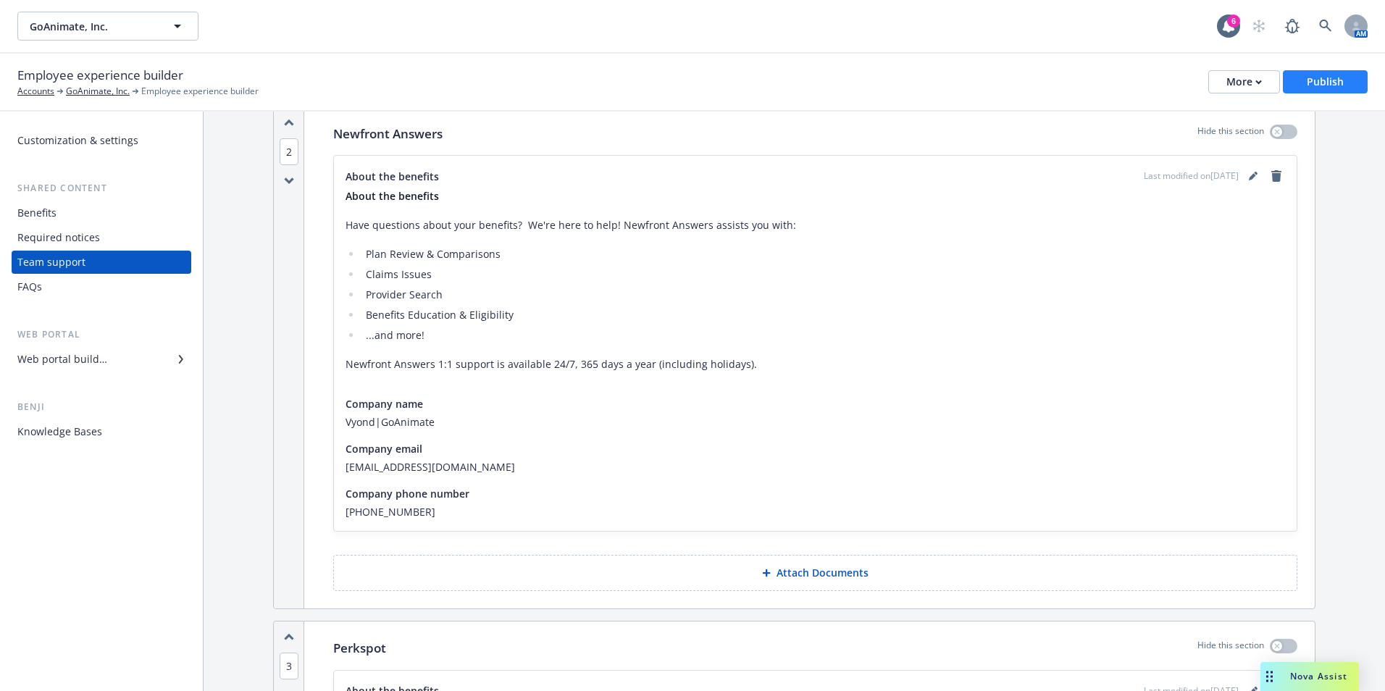
drag, startPoint x: 1341, startPoint y: 94, endPoint x: 1344, endPoint y: 87, distance: 7.8
click at [1342, 93] on div "Employee experience builder Accounts GoAnimate, Inc. Employee experience builde…" at bounding box center [692, 82] width 1351 height 32
drag, startPoint x: 1344, startPoint y: 87, endPoint x: 1334, endPoint y: 87, distance: 10.1
click at [1341, 87] on button "Publish" at bounding box center [1325, 81] width 85 height 23
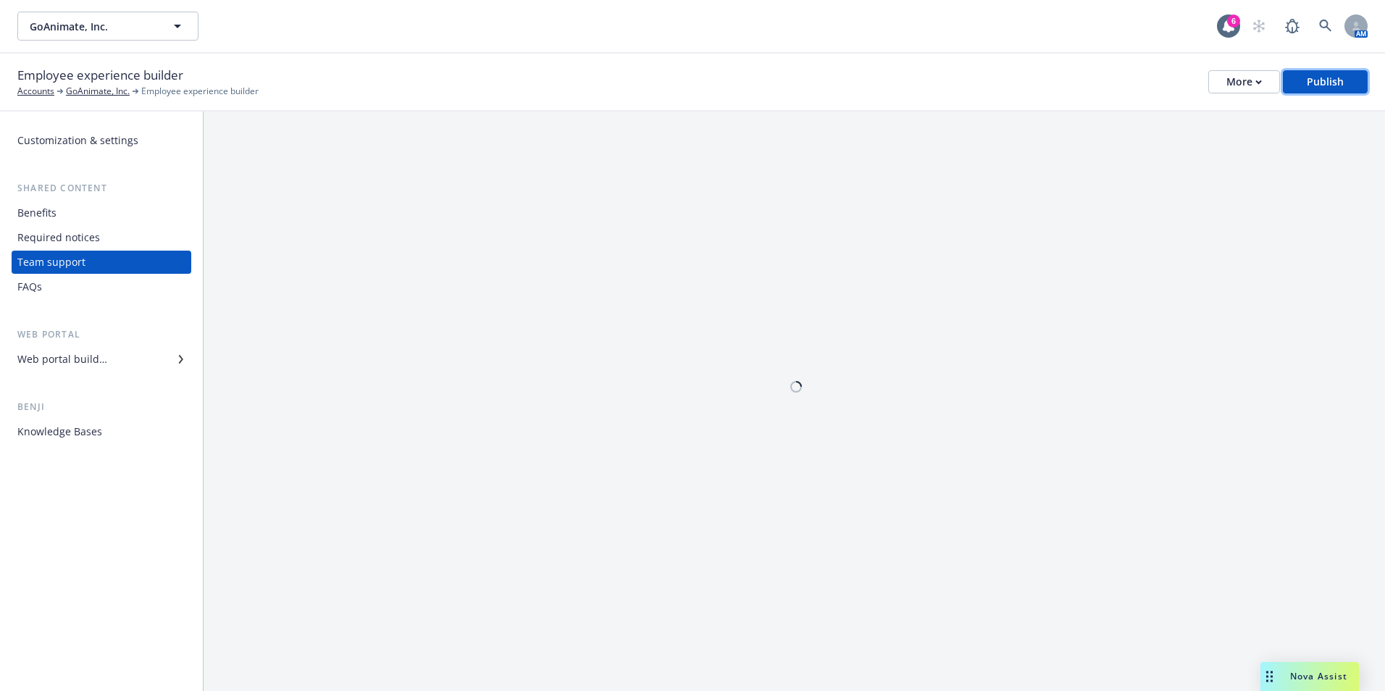
scroll to position [0, 0]
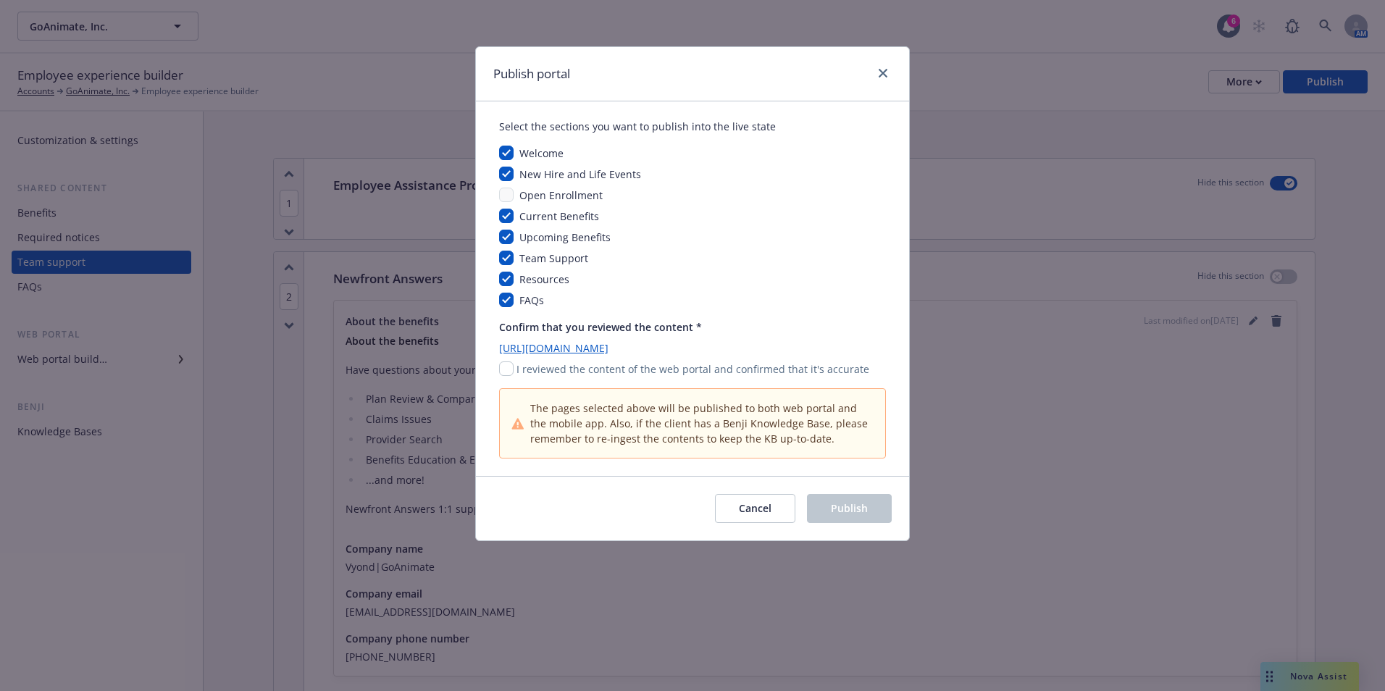
click at [122, 30] on div "Publish portal Select the sections you want to publish into the live state Welc…" at bounding box center [692, 345] width 1385 height 691
click at [504, 369] on input "checkbox" at bounding box center [506, 369] width 14 height 14
checkbox input "true"
click at [816, 493] on div "Cancel Publish" at bounding box center [692, 508] width 433 height 64
click at [839, 503] on span "Publish" at bounding box center [849, 508] width 37 height 14
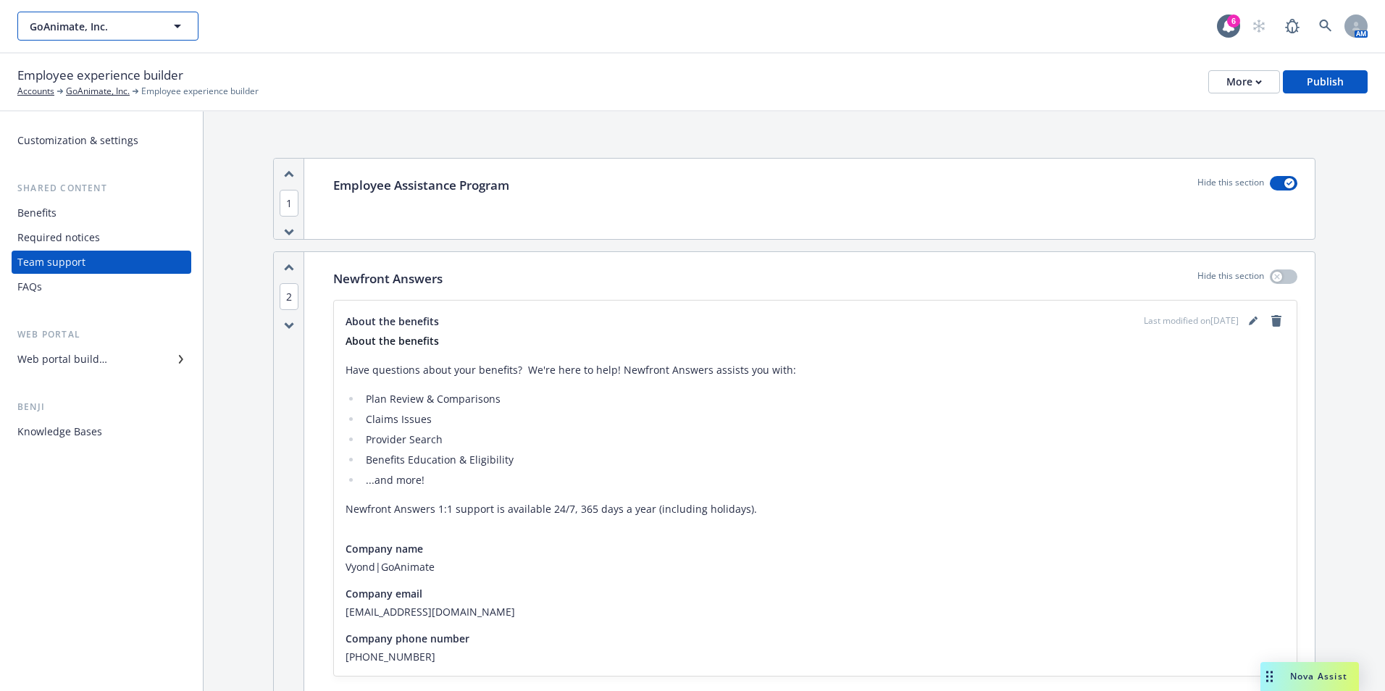
click at [137, 30] on span "GoAnimate, Inc." at bounding box center [92, 26] width 125 height 15
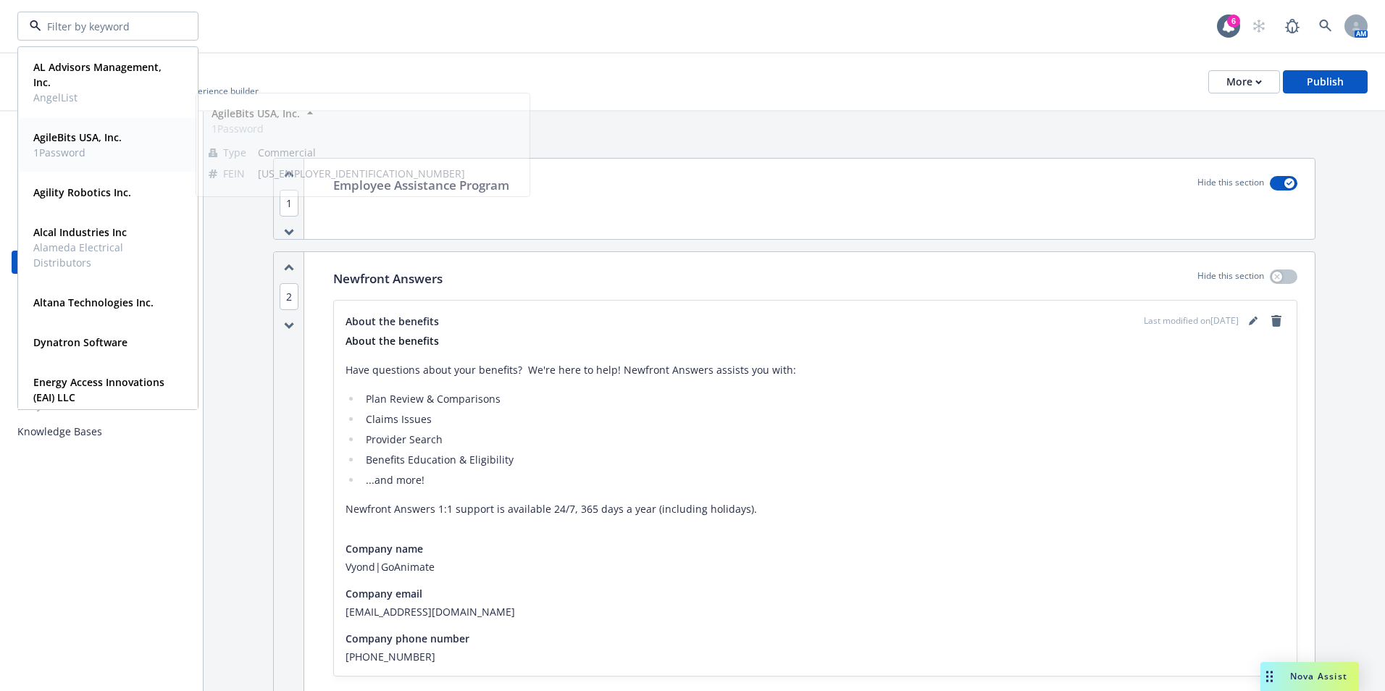
click at [91, 142] on strong "AgileBits USA, Inc." at bounding box center [77, 137] width 88 height 14
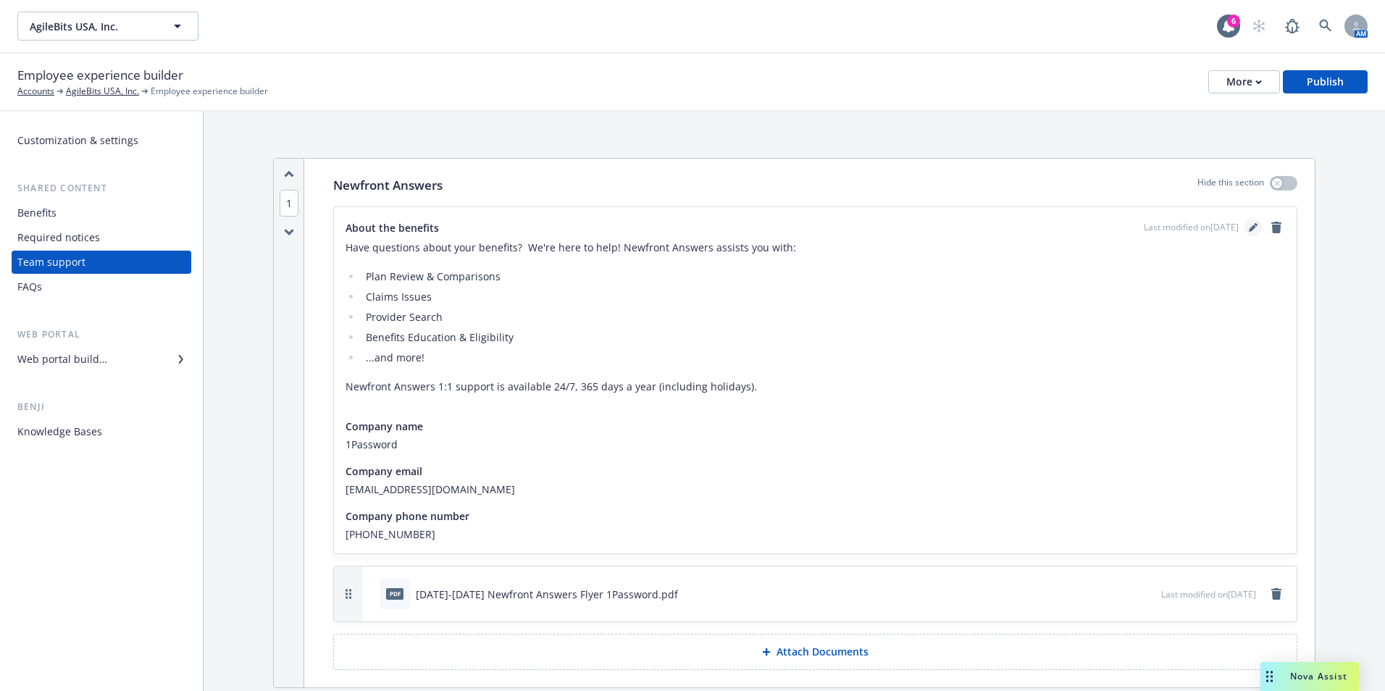
click at [1245, 226] on link "editPencil" at bounding box center [1253, 227] width 17 height 17
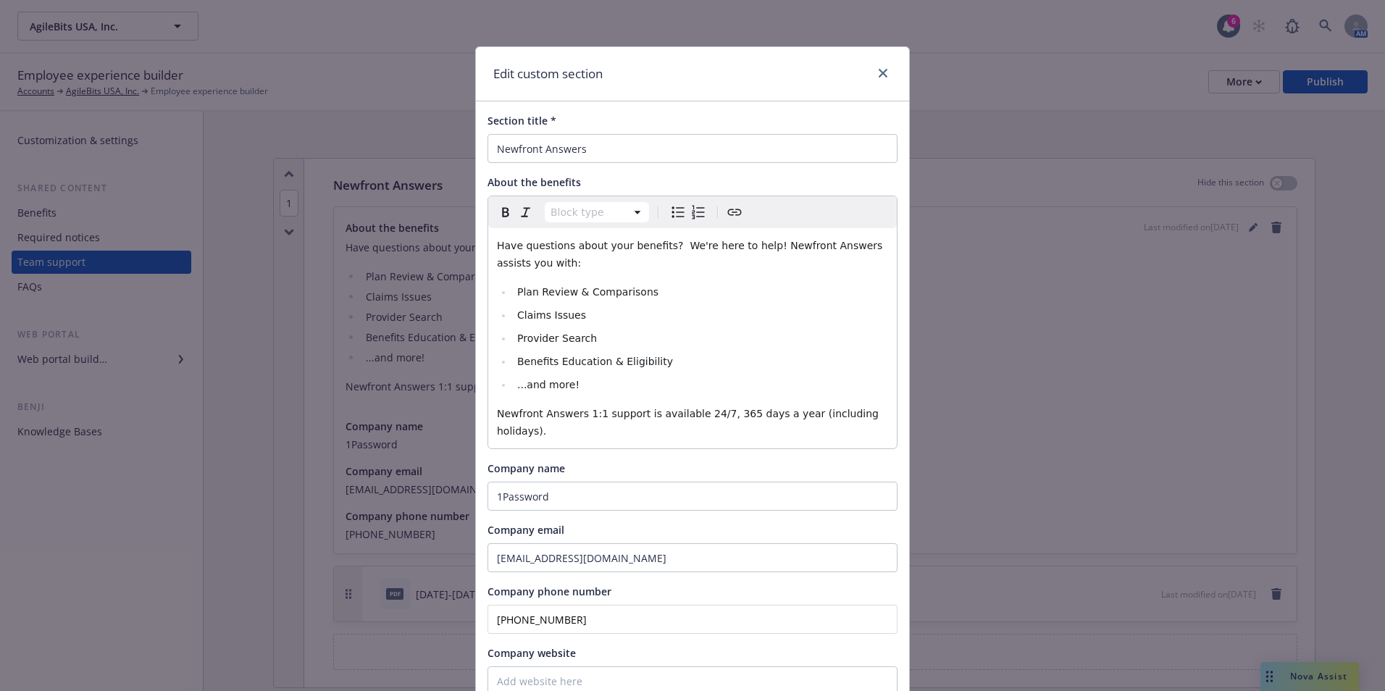
drag, startPoint x: 585, startPoint y: 606, endPoint x: 467, endPoint y: 605, distance: 118.8
click at [467, 605] on div "Edit custom section Section title * Newfront Answers About the benefits Block t…" at bounding box center [692, 345] width 1385 height 691
paste input "66) 511-9006"
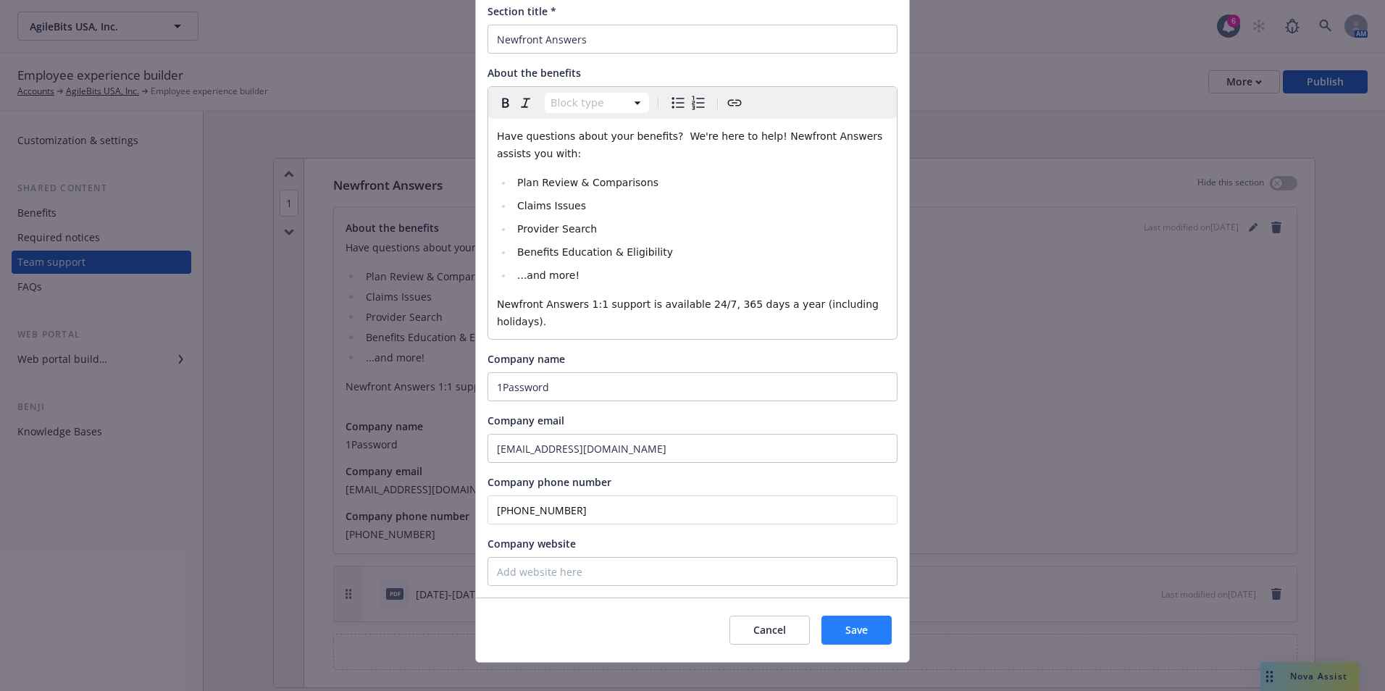
scroll to position [110, 0]
type input "(866) 511-9006"
click at [851, 622] on span "Save" at bounding box center [857, 629] width 22 height 14
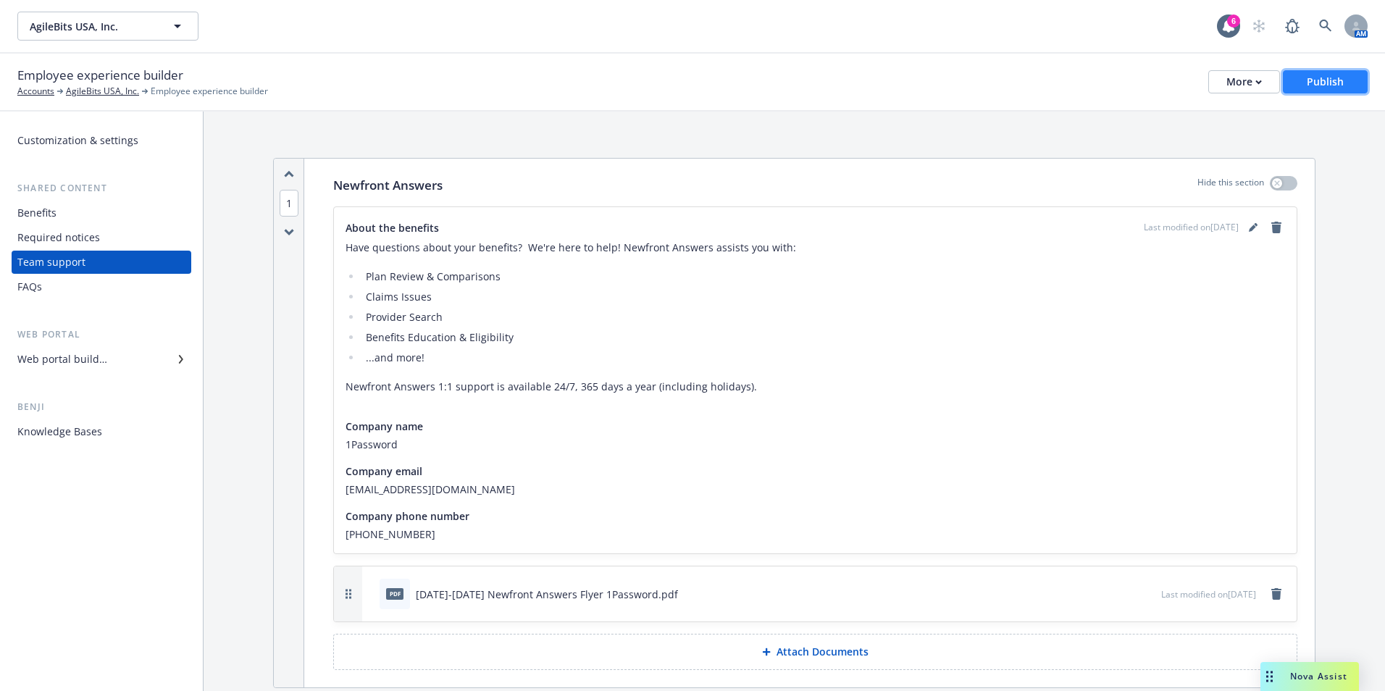
click at [1312, 82] on div "Publish" at bounding box center [1325, 82] width 37 height 22
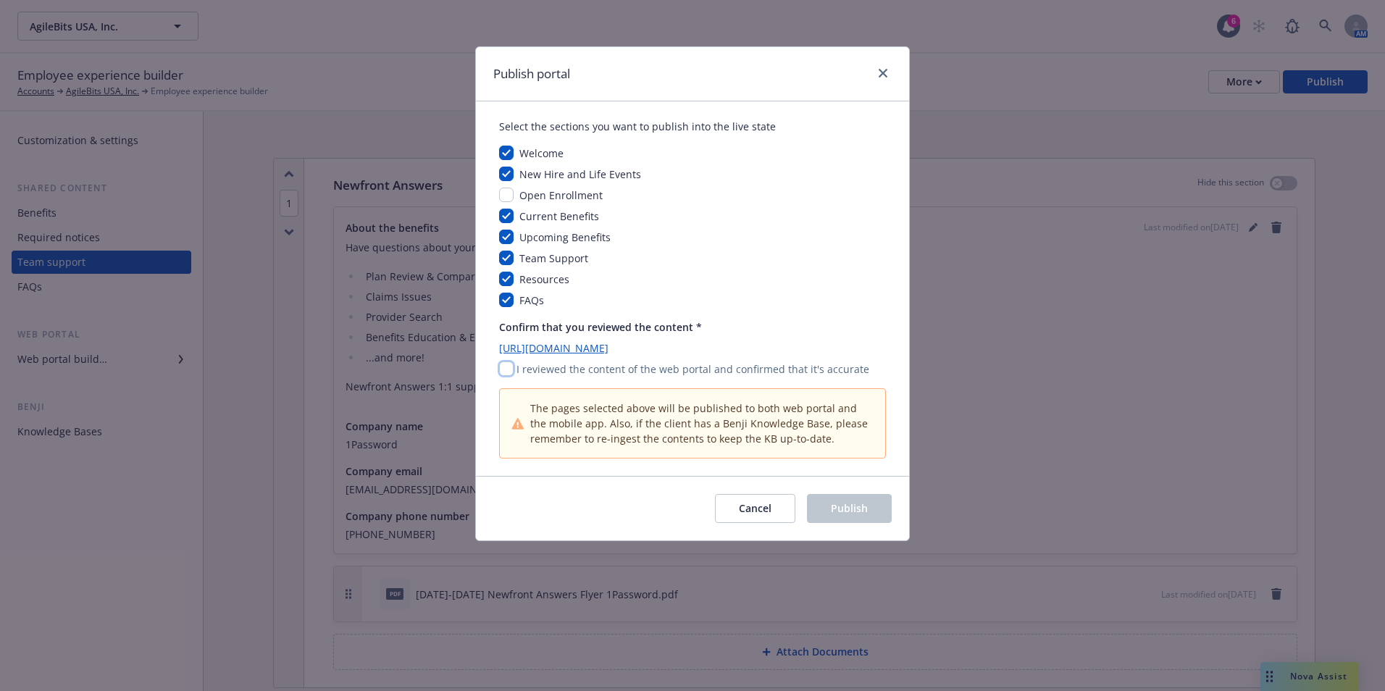
click at [509, 370] on input "checkbox" at bounding box center [506, 369] width 14 height 14
checkbox input "true"
click at [852, 506] on span "Publish" at bounding box center [849, 508] width 37 height 14
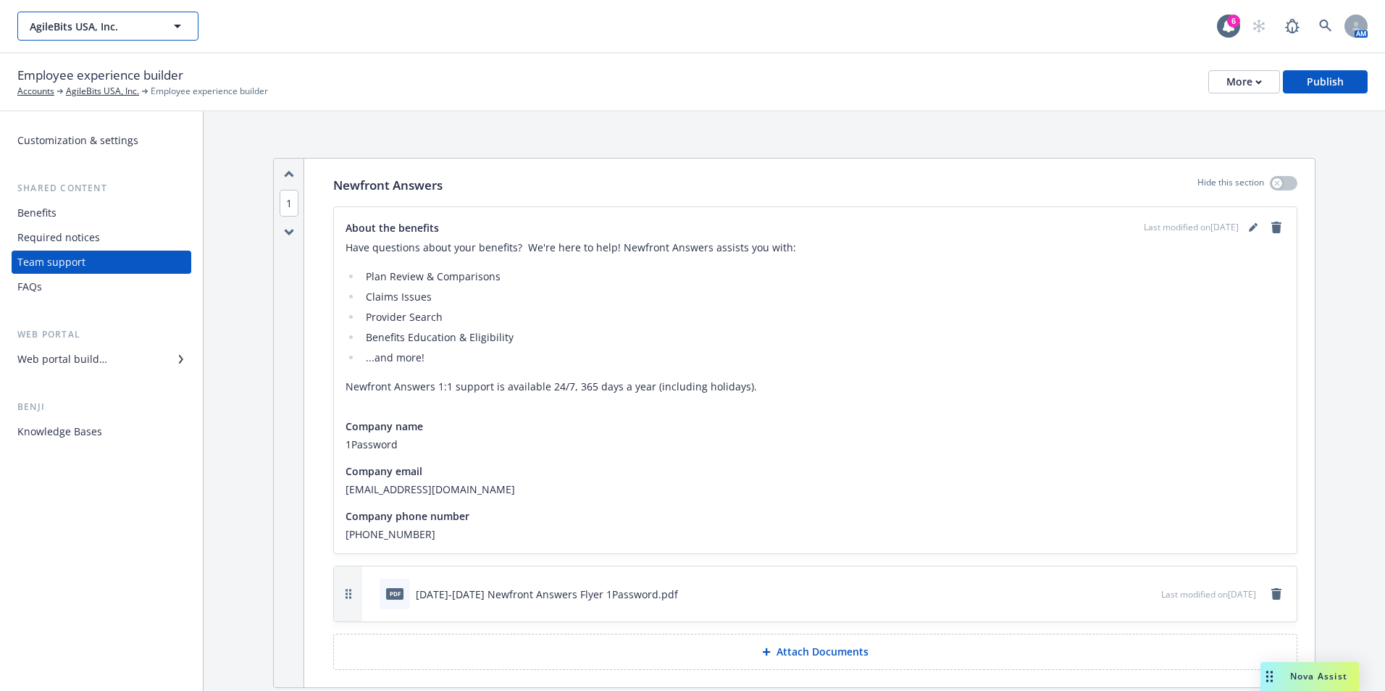
click at [144, 36] on button "AgileBits USA, Inc." at bounding box center [107, 26] width 181 height 29
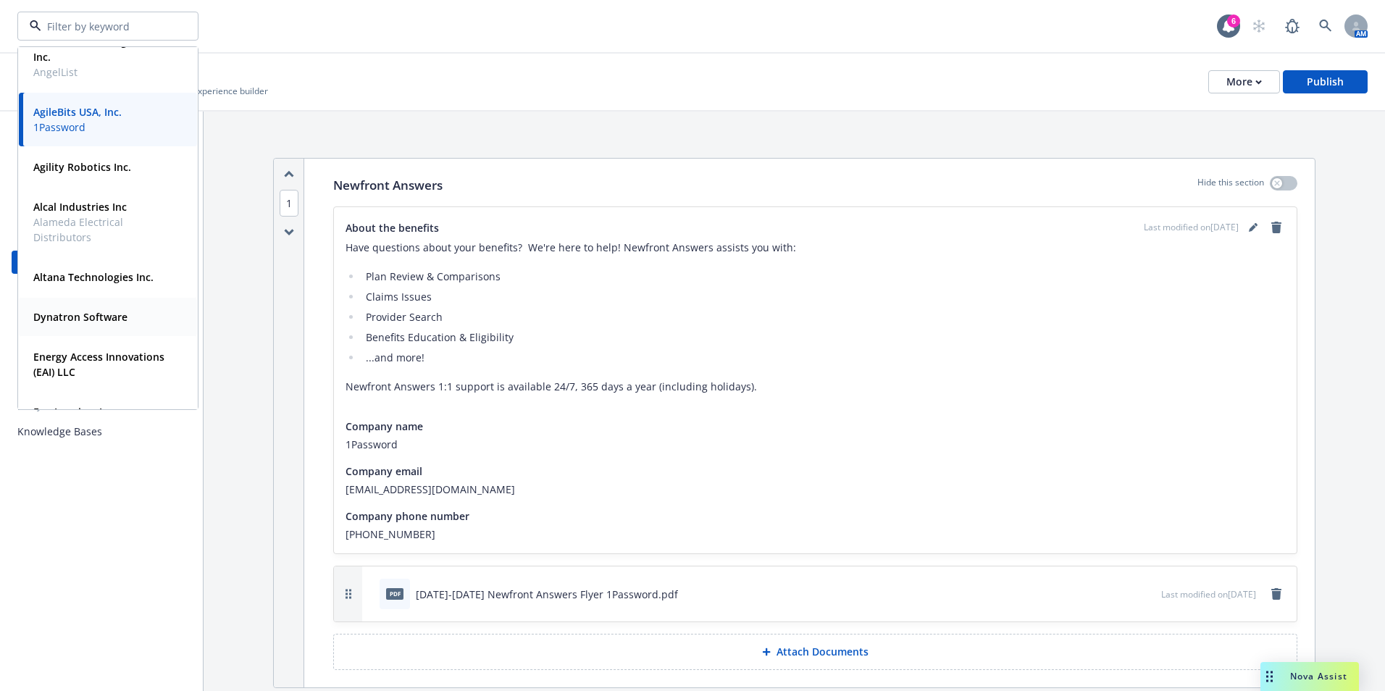
scroll to position [0, 0]
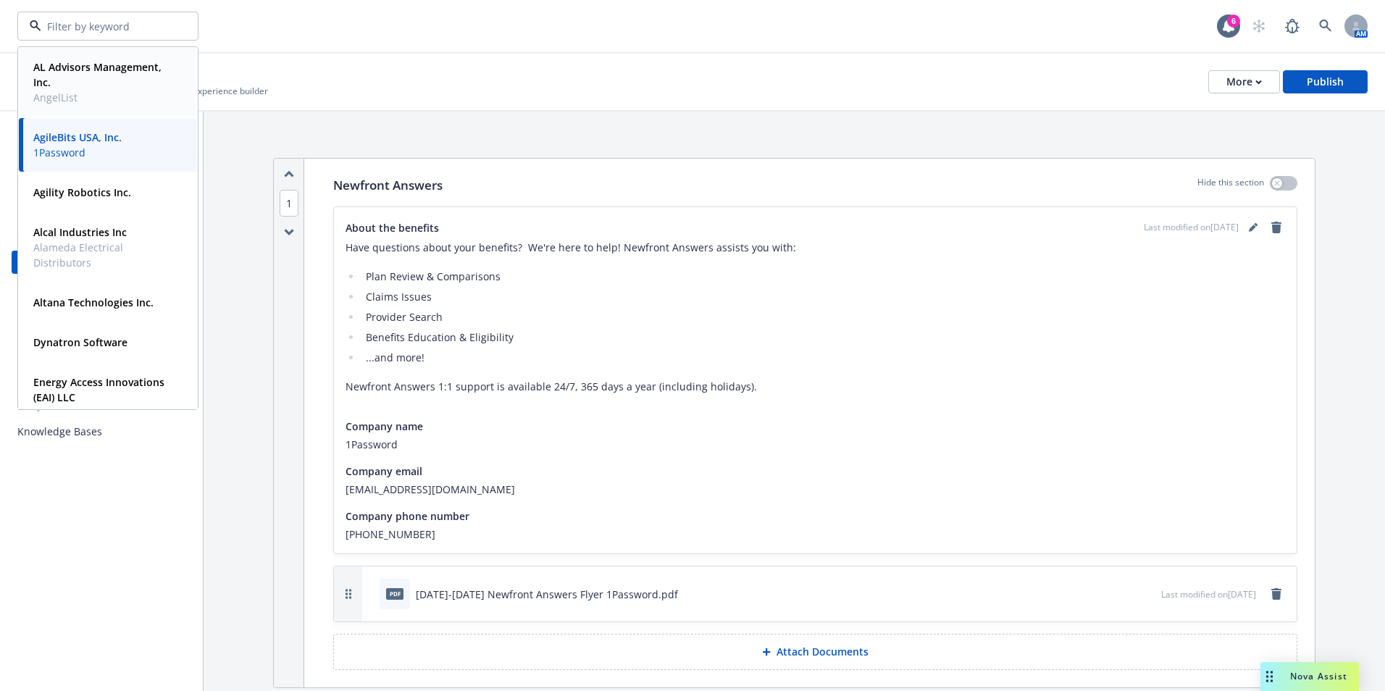
click at [101, 88] on span "AL Advisors Management, Inc." at bounding box center [106, 74] width 146 height 30
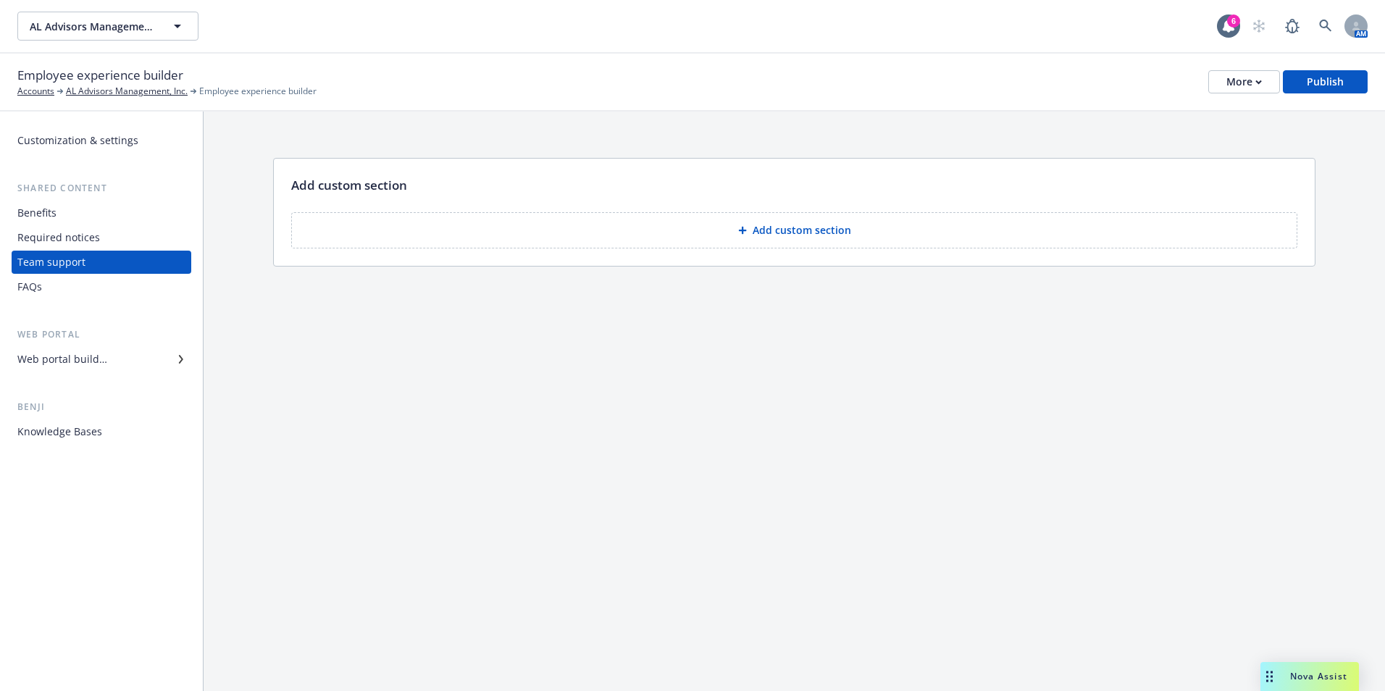
click at [122, 247] on div "Required notices" at bounding box center [101, 237] width 168 height 23
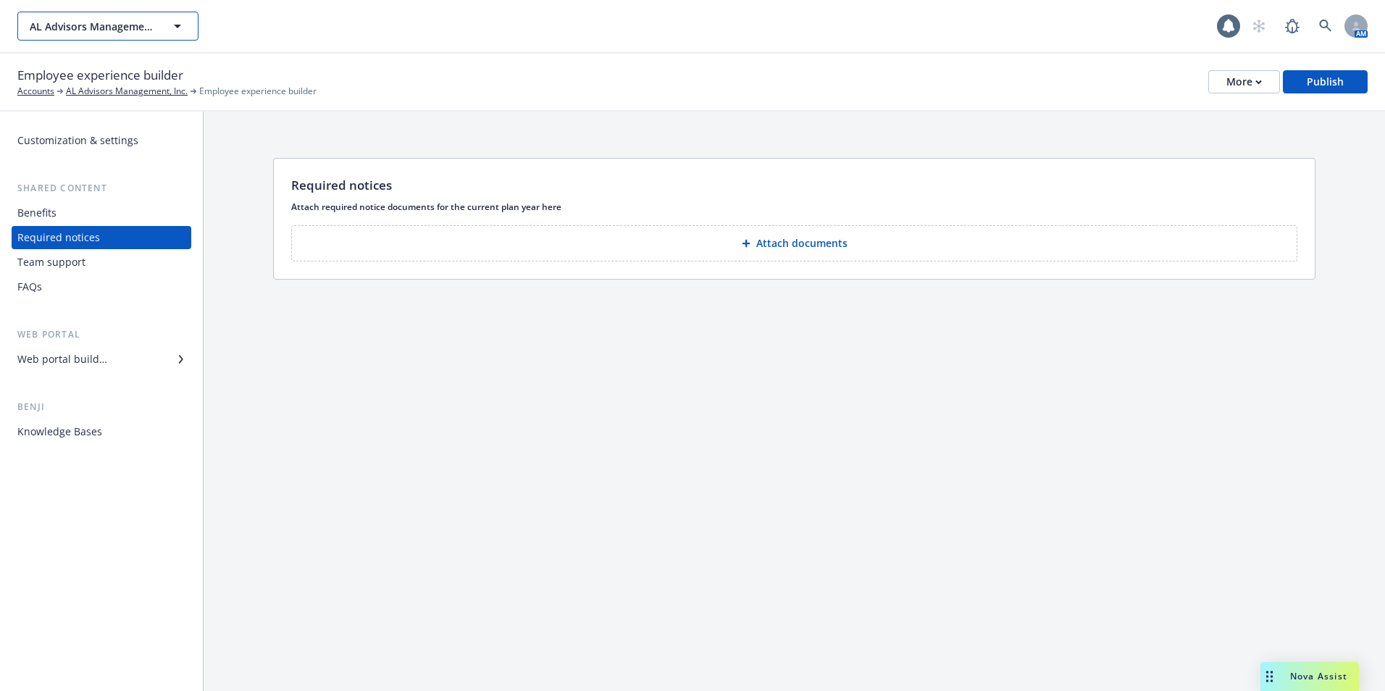
click at [157, 30] on button "AL Advisors Management, Inc." at bounding box center [107, 26] width 181 height 29
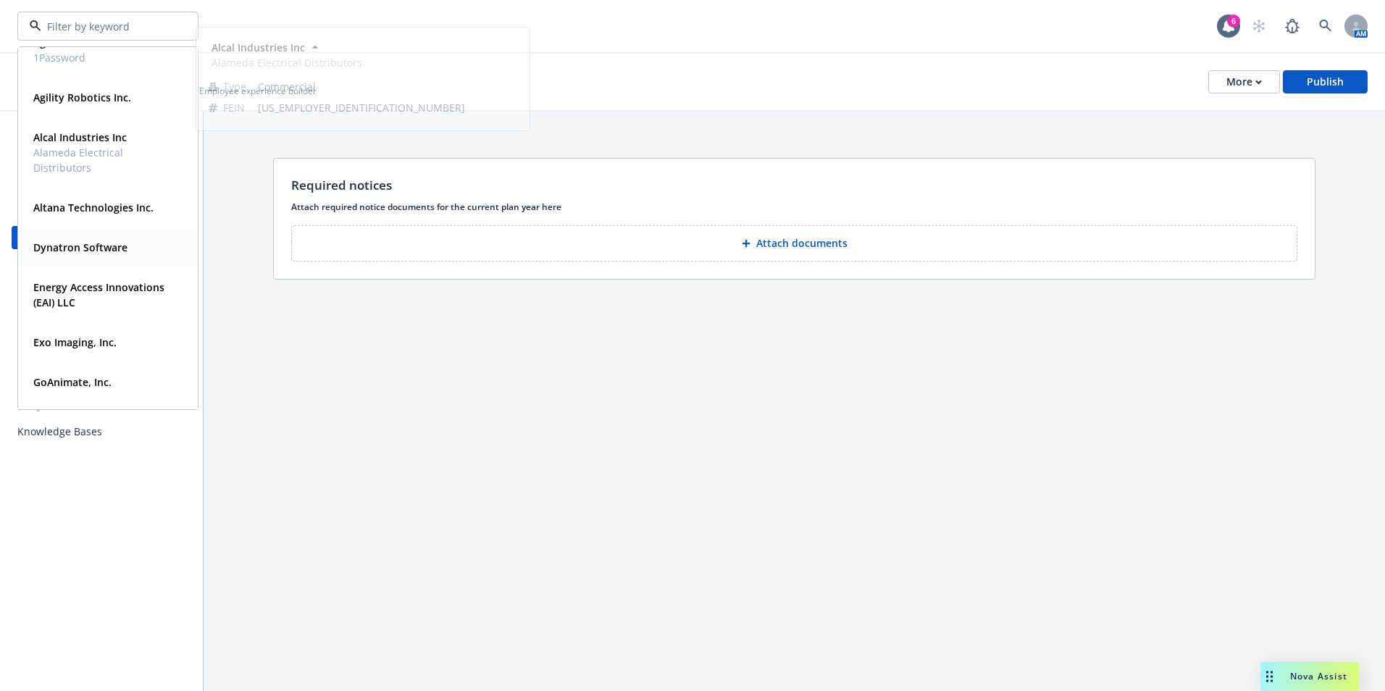
scroll to position [207, 0]
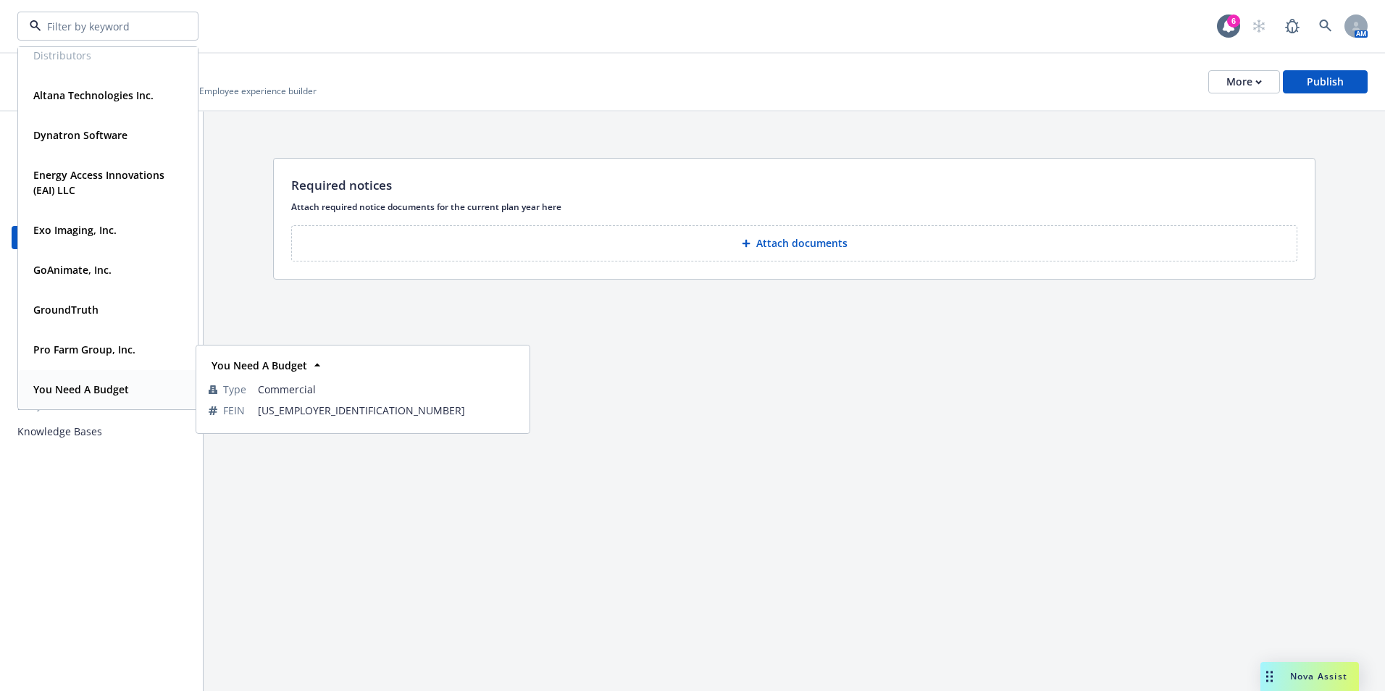
click at [85, 392] on strong "You Need A Budget" at bounding box center [81, 390] width 96 height 14
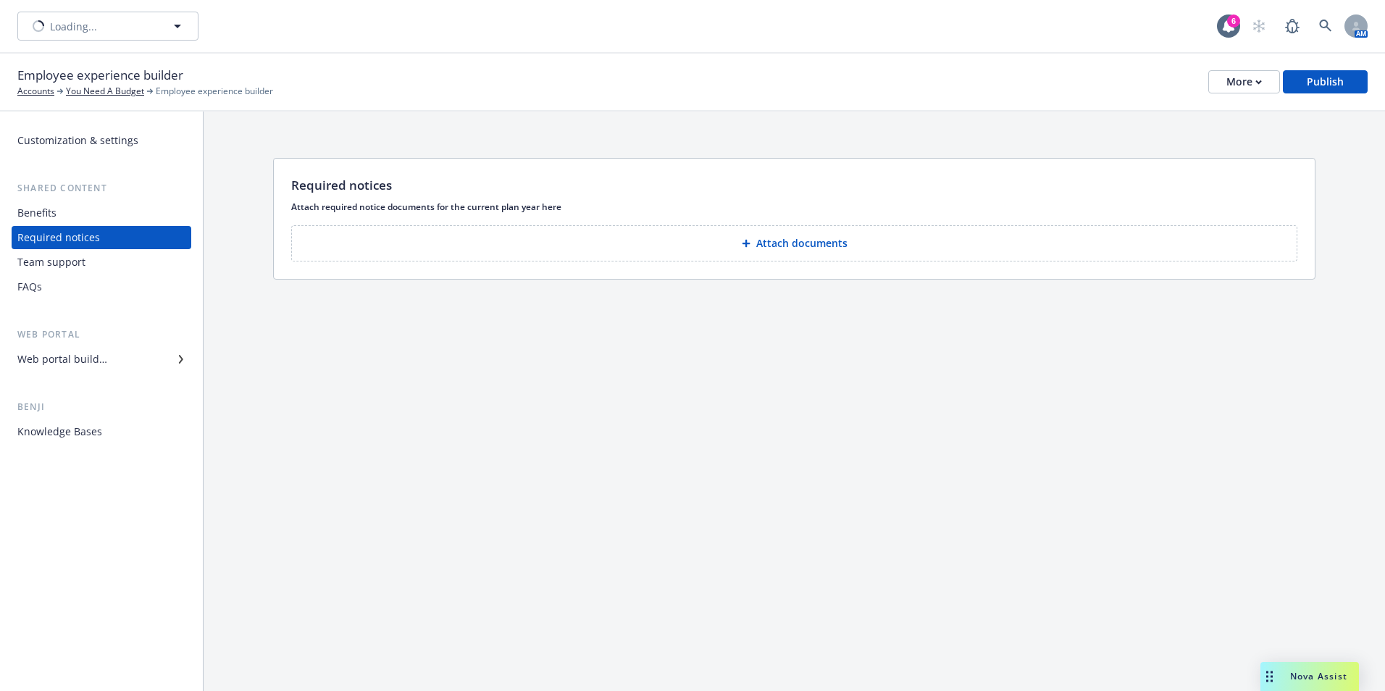
type input "You Need A Budget"
click at [169, 37] on button "You Need A Budget" at bounding box center [107, 26] width 181 height 29
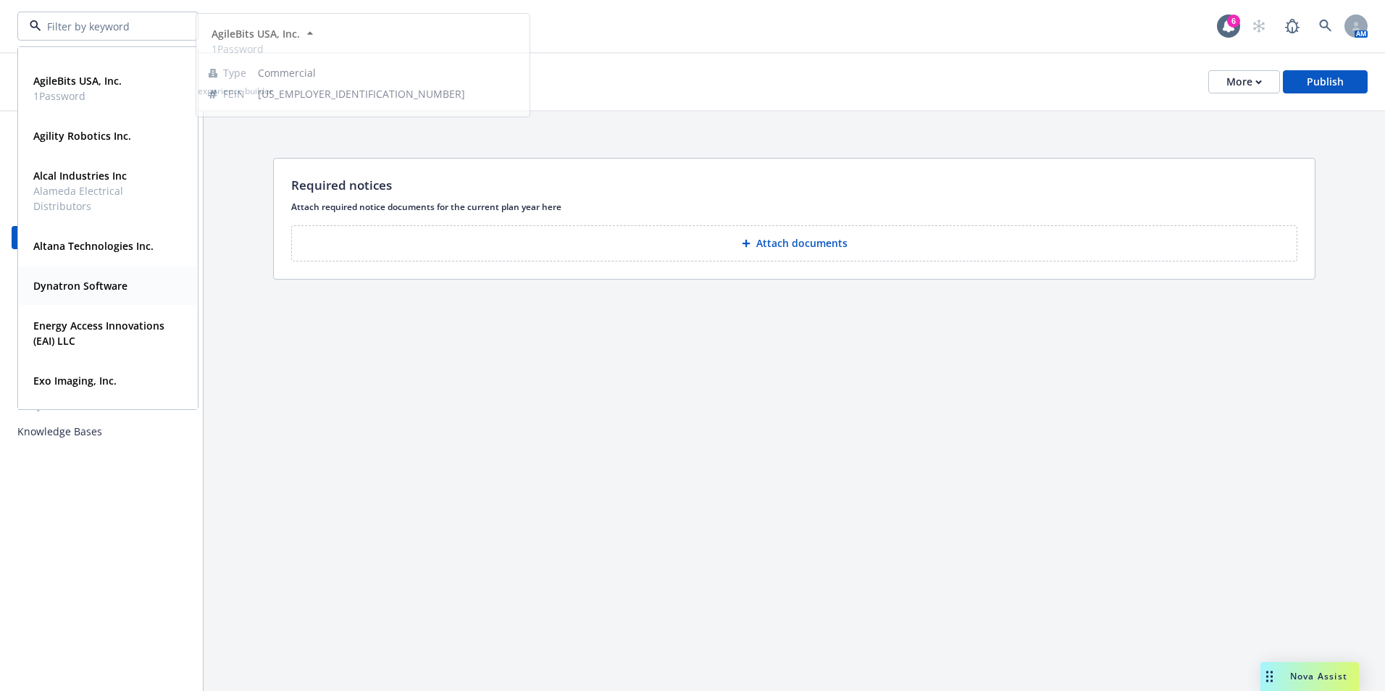
scroll to position [72, 0]
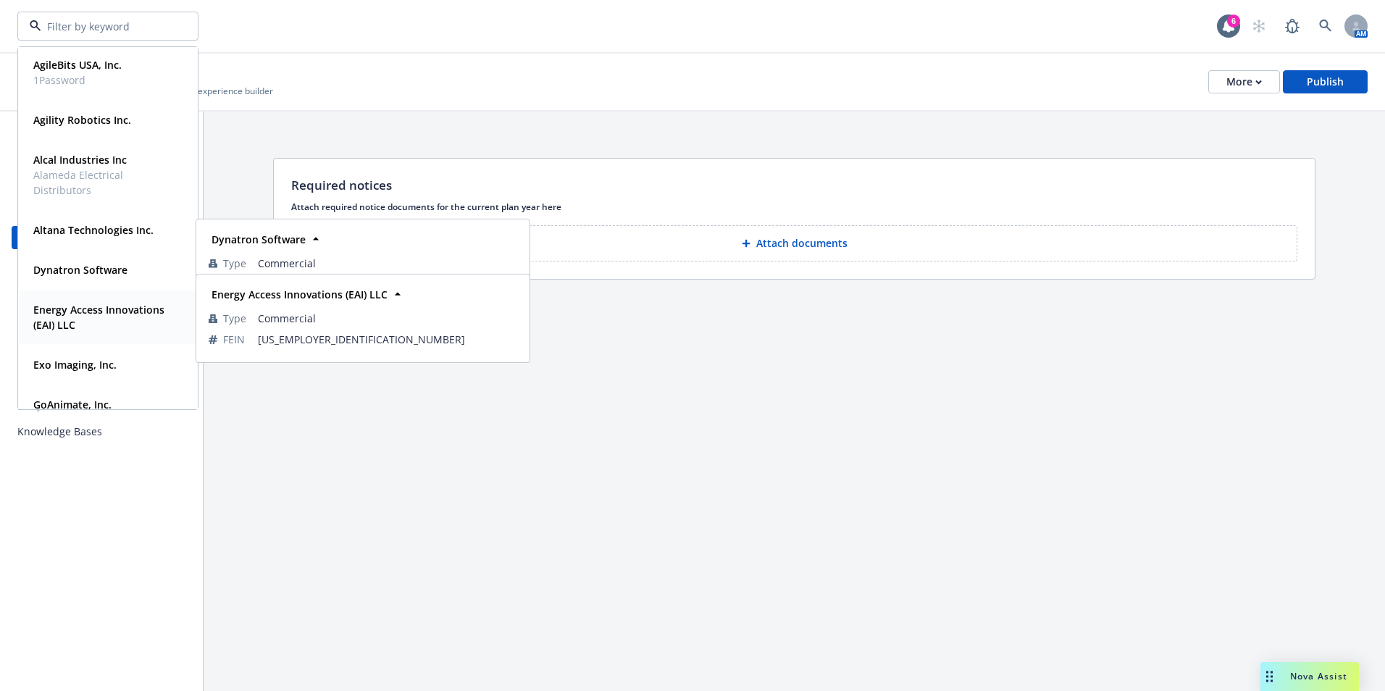
click at [86, 325] on span "Energy Access Innovations (EAI) LLC" at bounding box center [106, 317] width 146 height 30
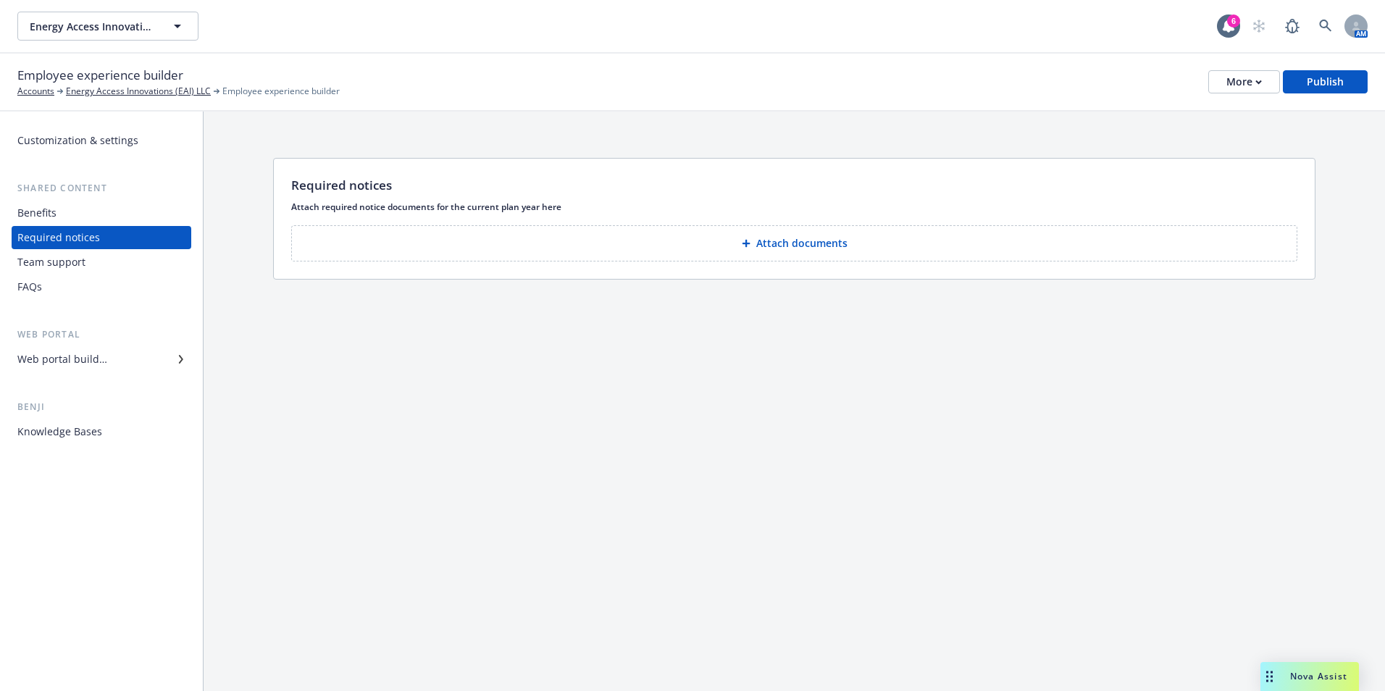
click at [86, 266] on div "Team support" at bounding box center [101, 262] width 168 height 23
